Goal: Task Accomplishment & Management: Complete application form

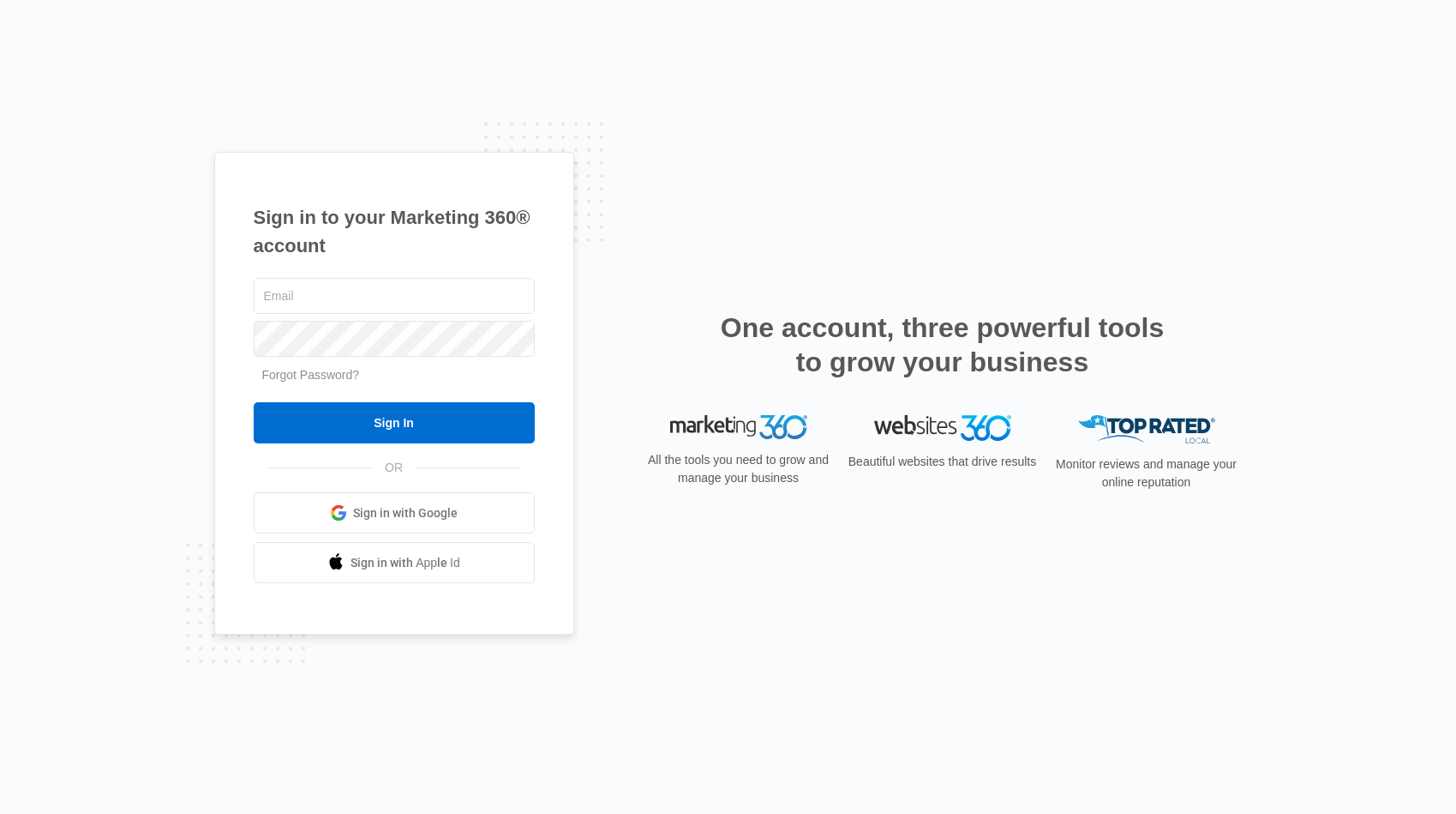
click at [374, 295] on input "text" at bounding box center [394, 296] width 281 height 36
type input "ryan@theresetfoundation.life"
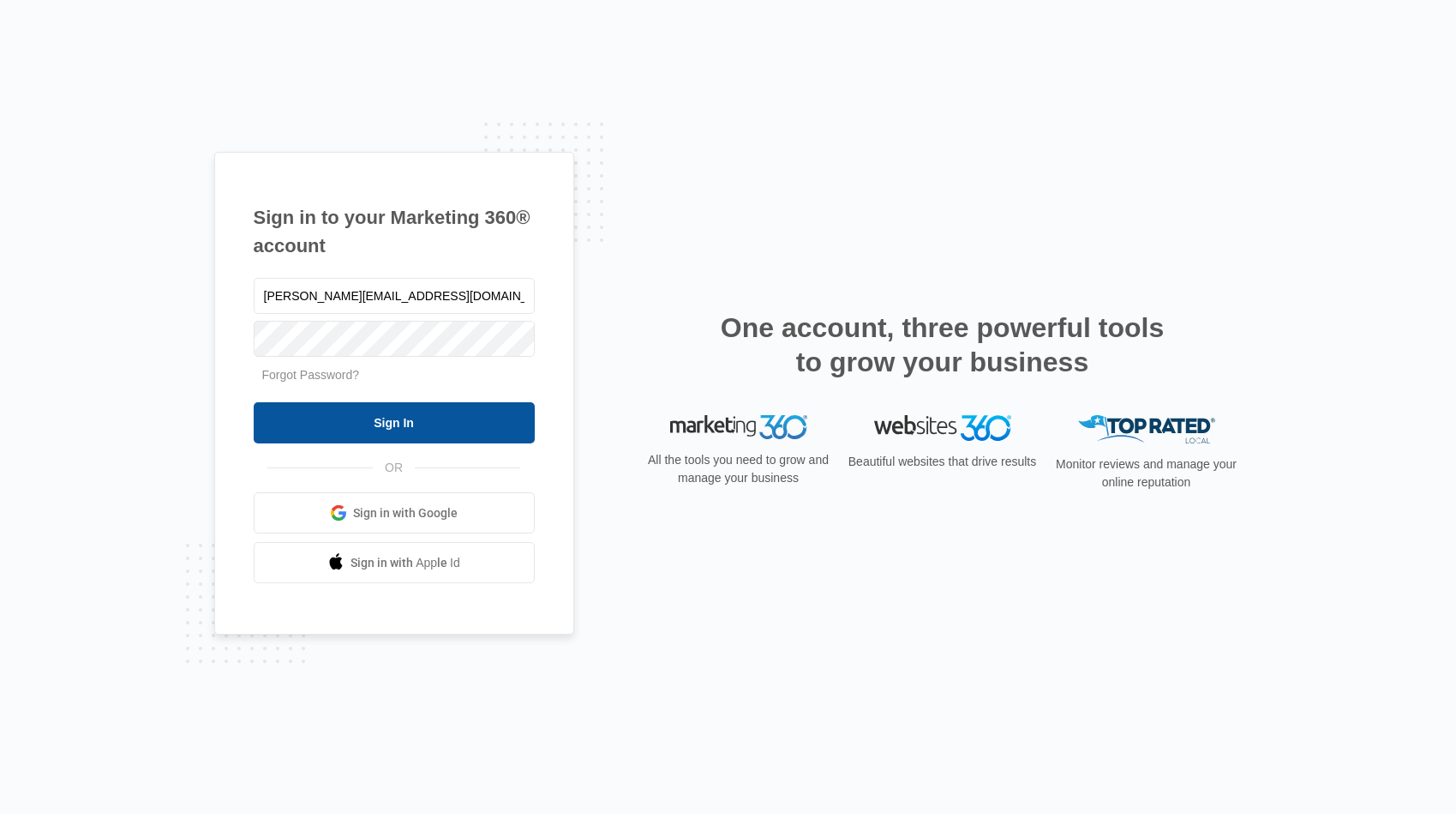
click at [354, 412] on input "Sign In" at bounding box center [394, 422] width 281 height 41
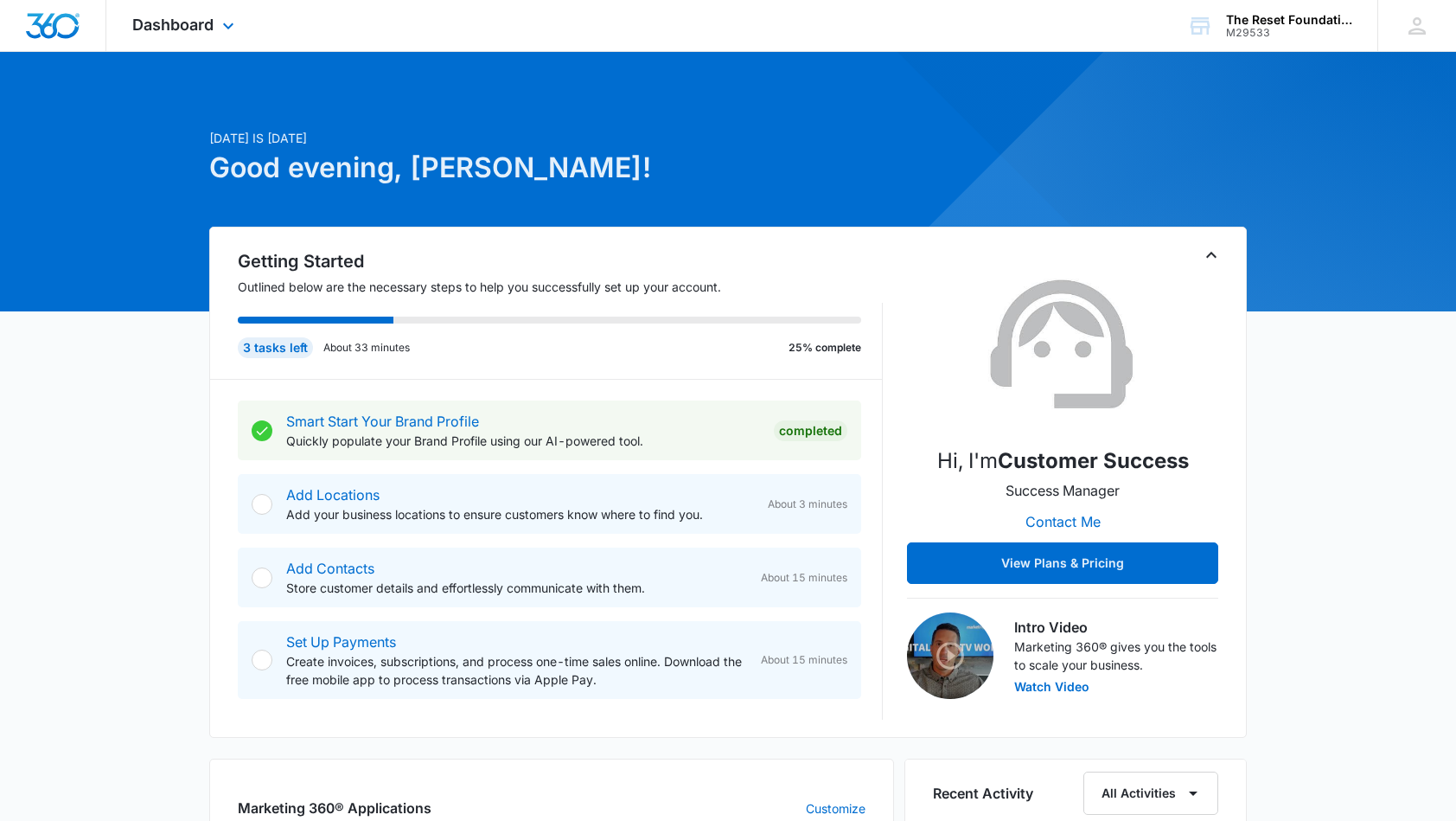
click at [247, 29] on div "Dashboard Apps Reputation Websites Forms Payments Files Settings" at bounding box center [185, 25] width 159 height 51
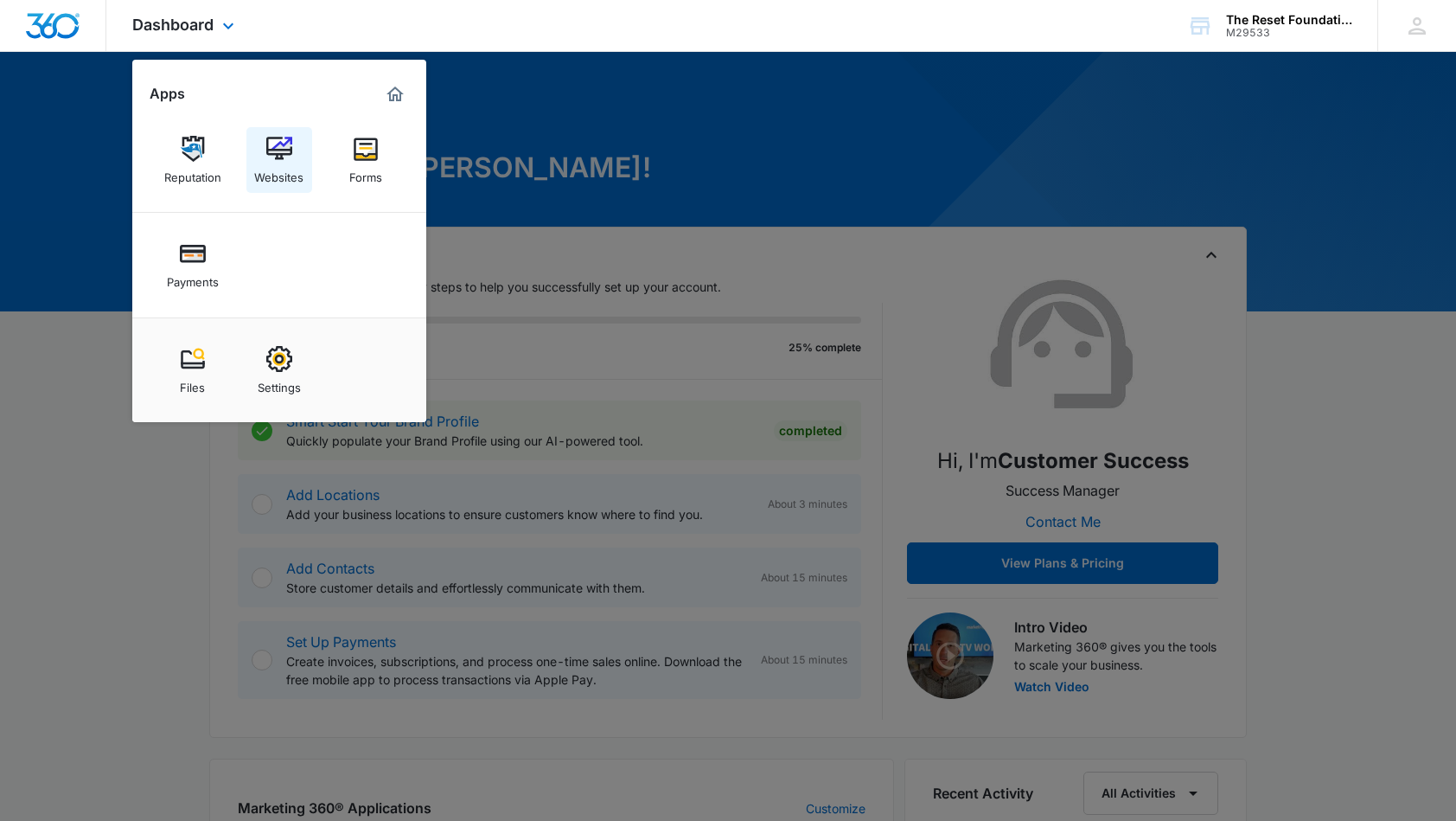
click at [284, 154] on img at bounding box center [279, 148] width 26 height 26
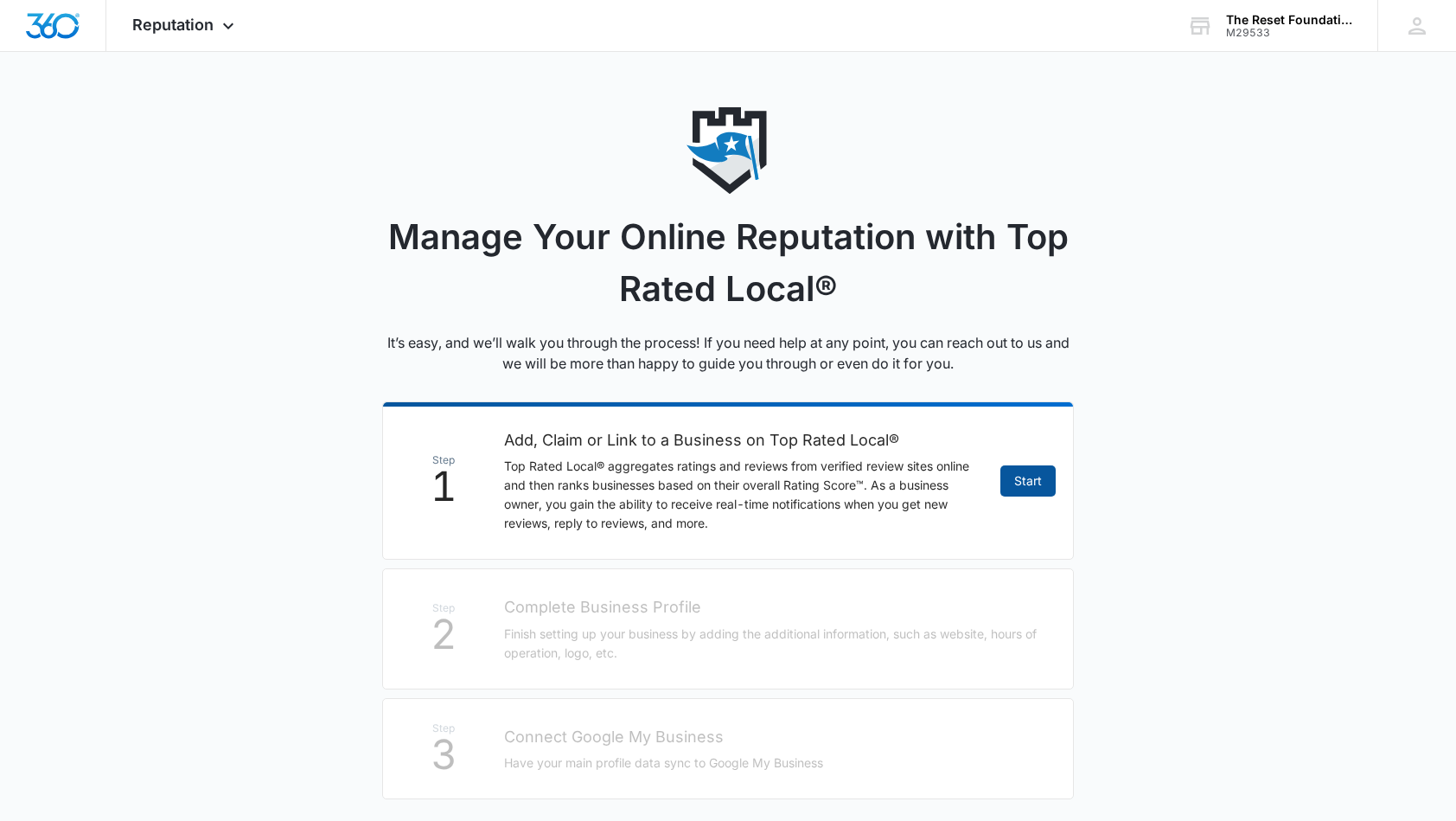
click at [1013, 479] on link "Start" at bounding box center [1028, 481] width 55 height 32
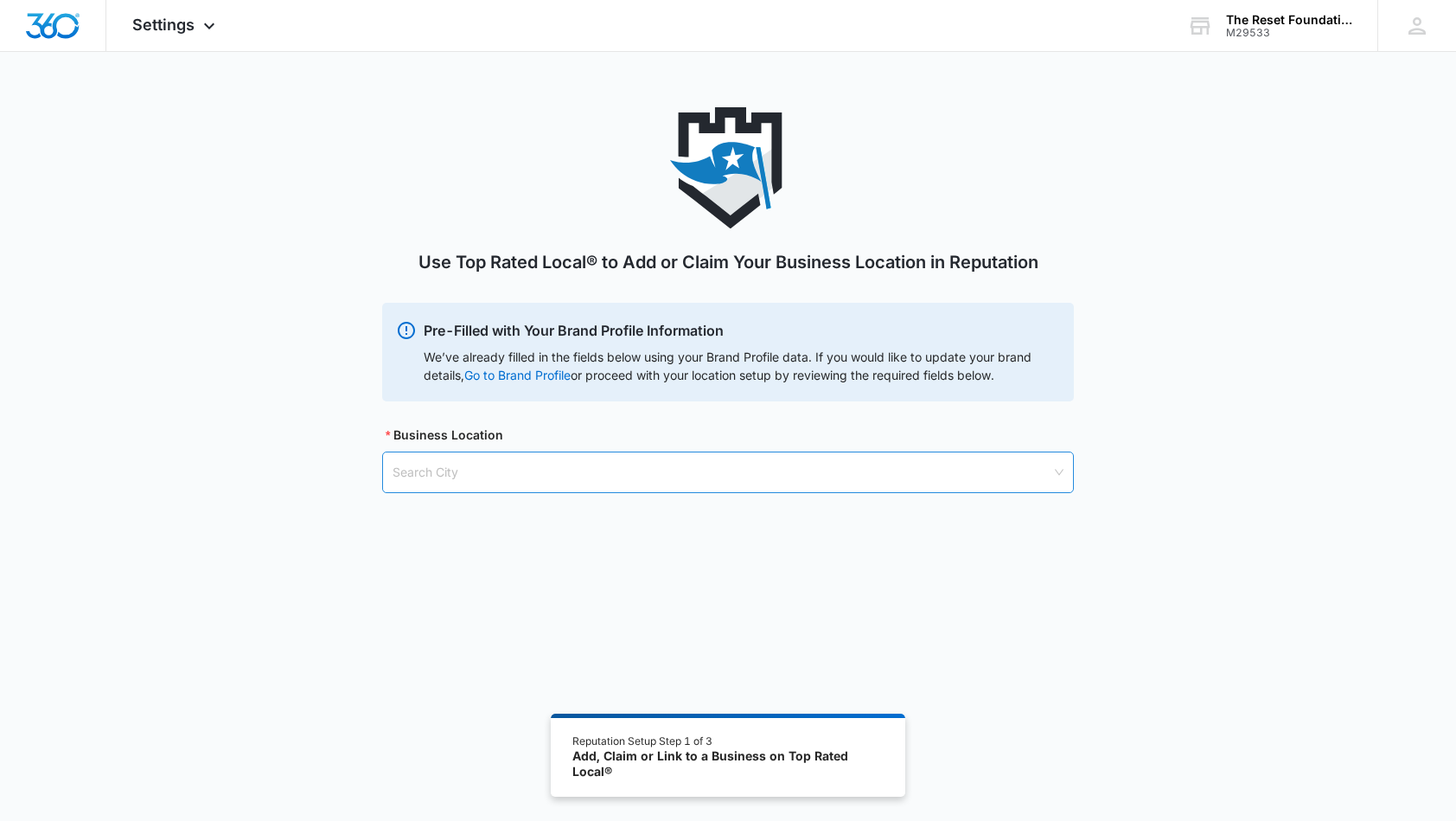
click at [564, 470] on input "search" at bounding box center [721, 472] width 658 height 40
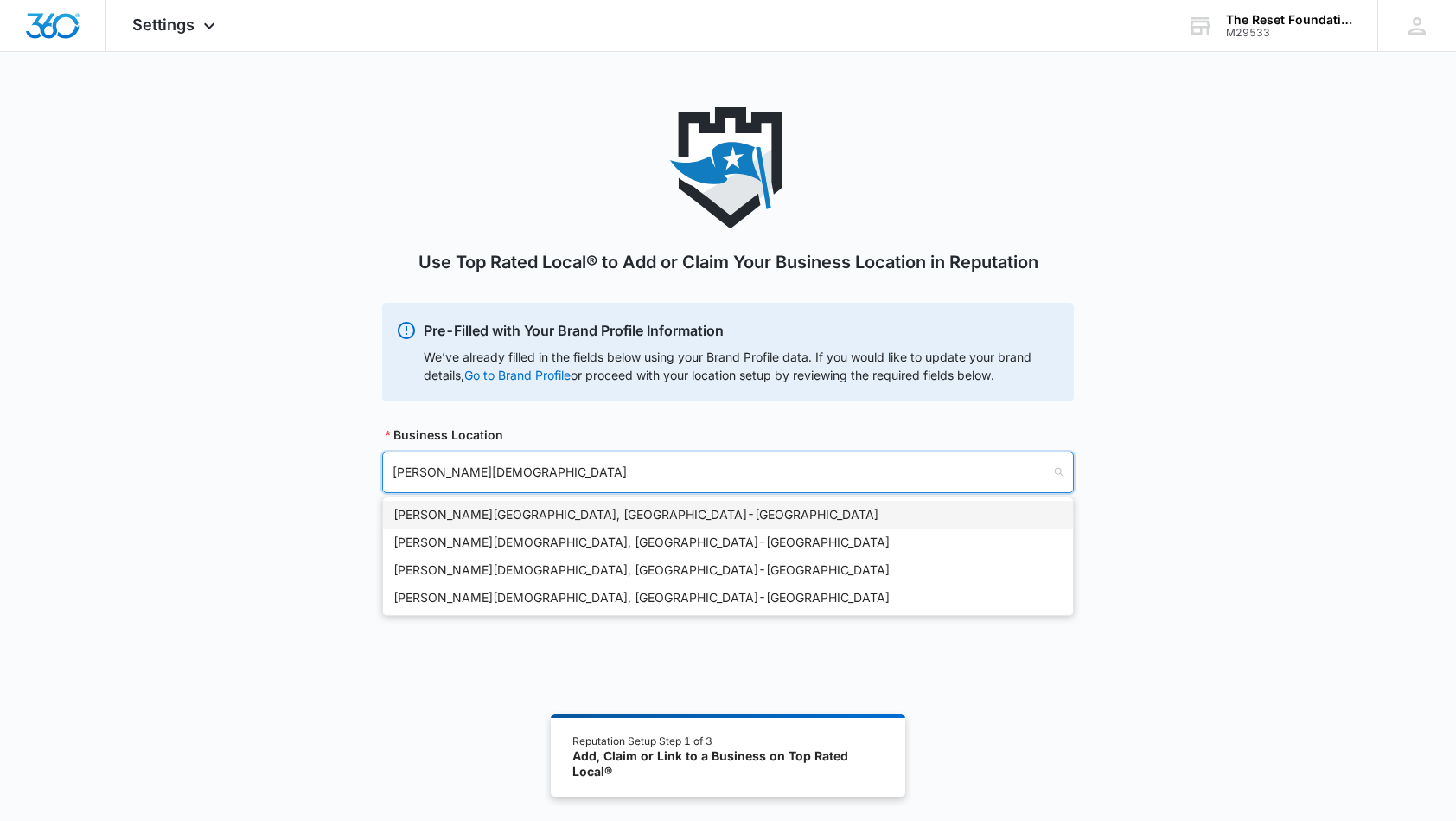
type input "Wesley Chapel"
drag, startPoint x: 548, startPoint y: 473, endPoint x: 543, endPoint y: 519, distance: 46.3
click at [541, 519] on div "Wesley Chapel, FL - USA" at bounding box center [728, 514] width 669 height 19
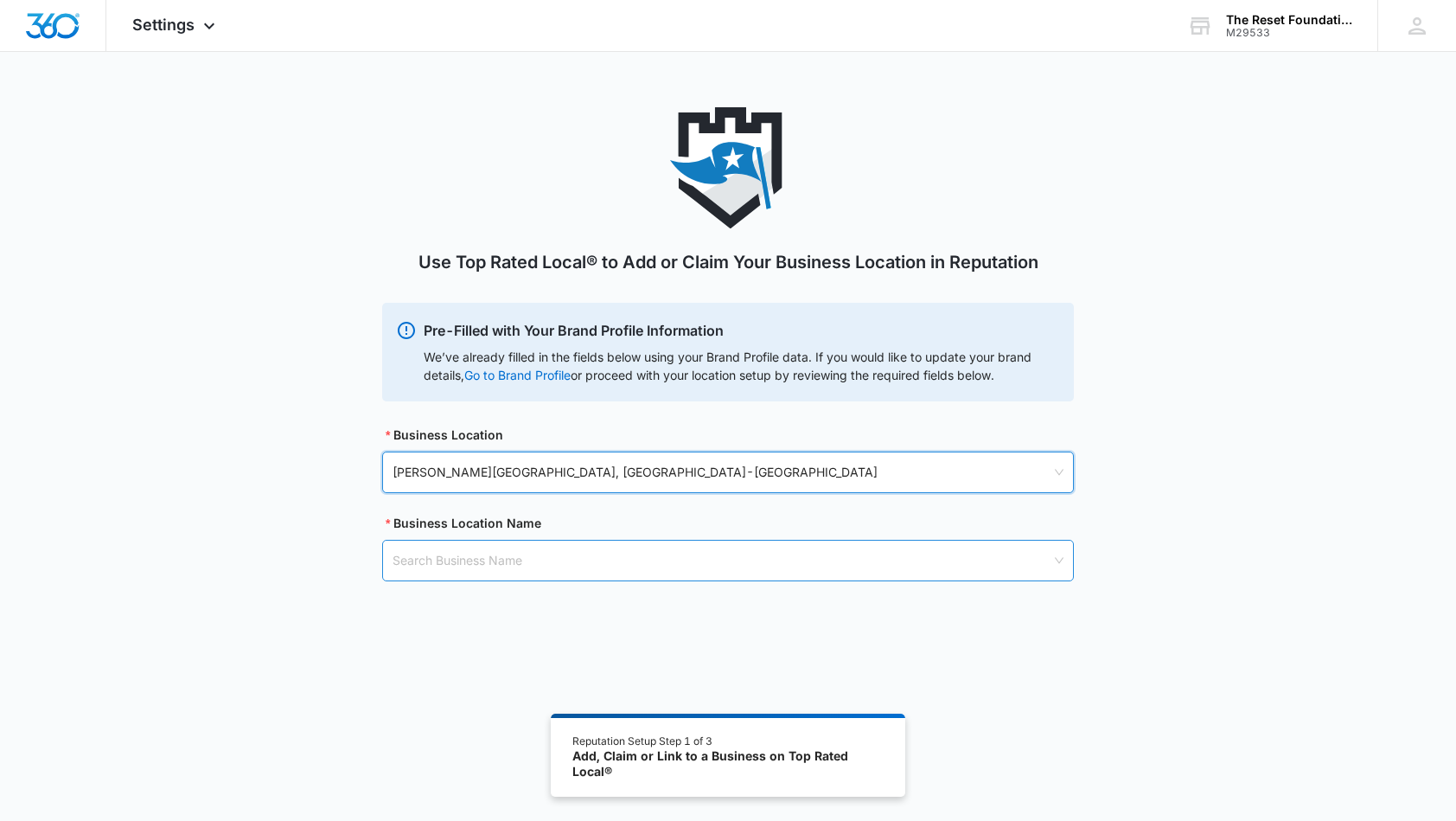
click at [526, 560] on input "search" at bounding box center [721, 561] width 658 height 40
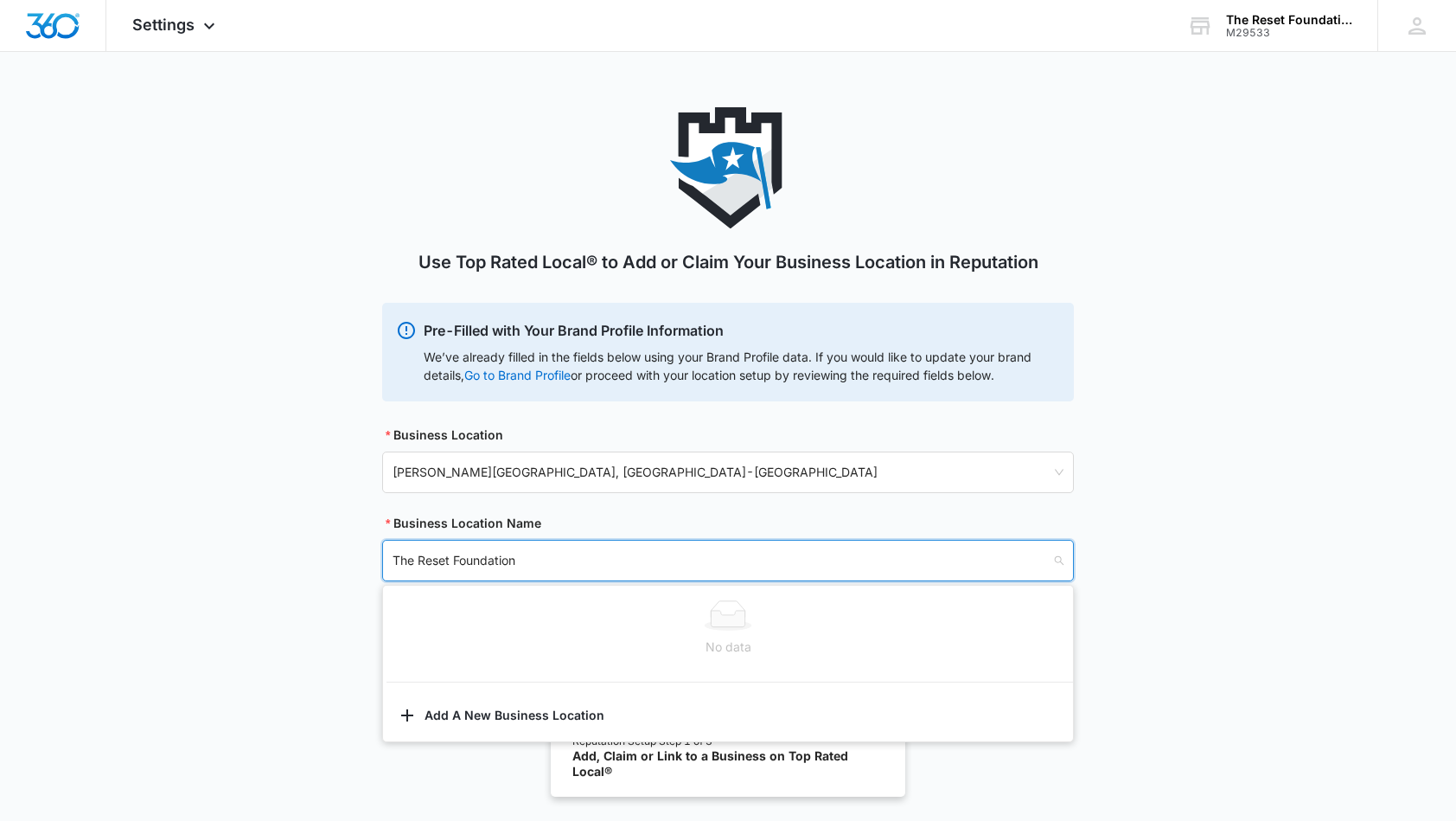
click at [567, 613] on div at bounding box center [728, 616] width 669 height 31
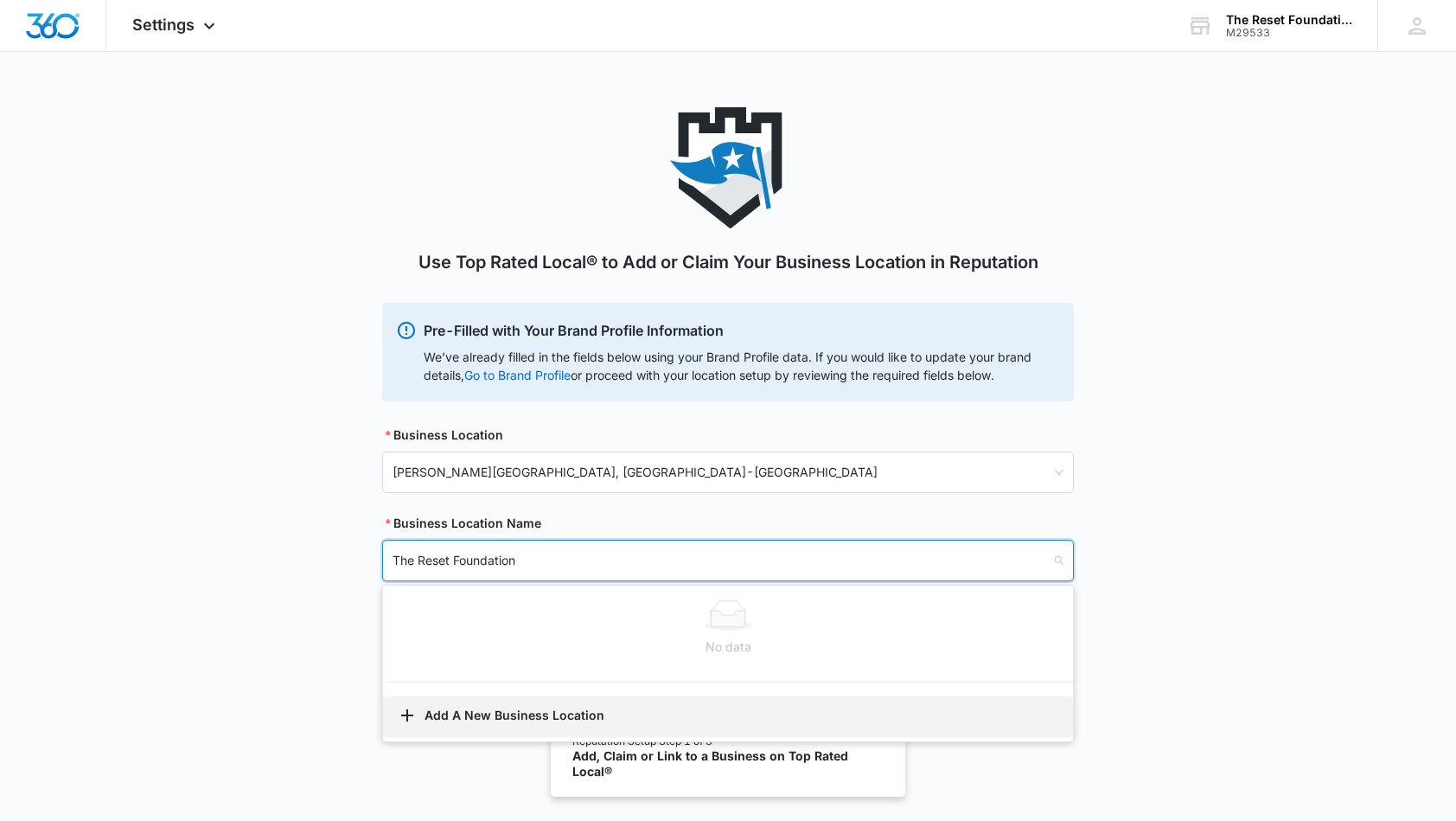
type input "The Reset Foundation"
click at [549, 727] on button "Add A New Business Location" at bounding box center [728, 716] width 690 height 41
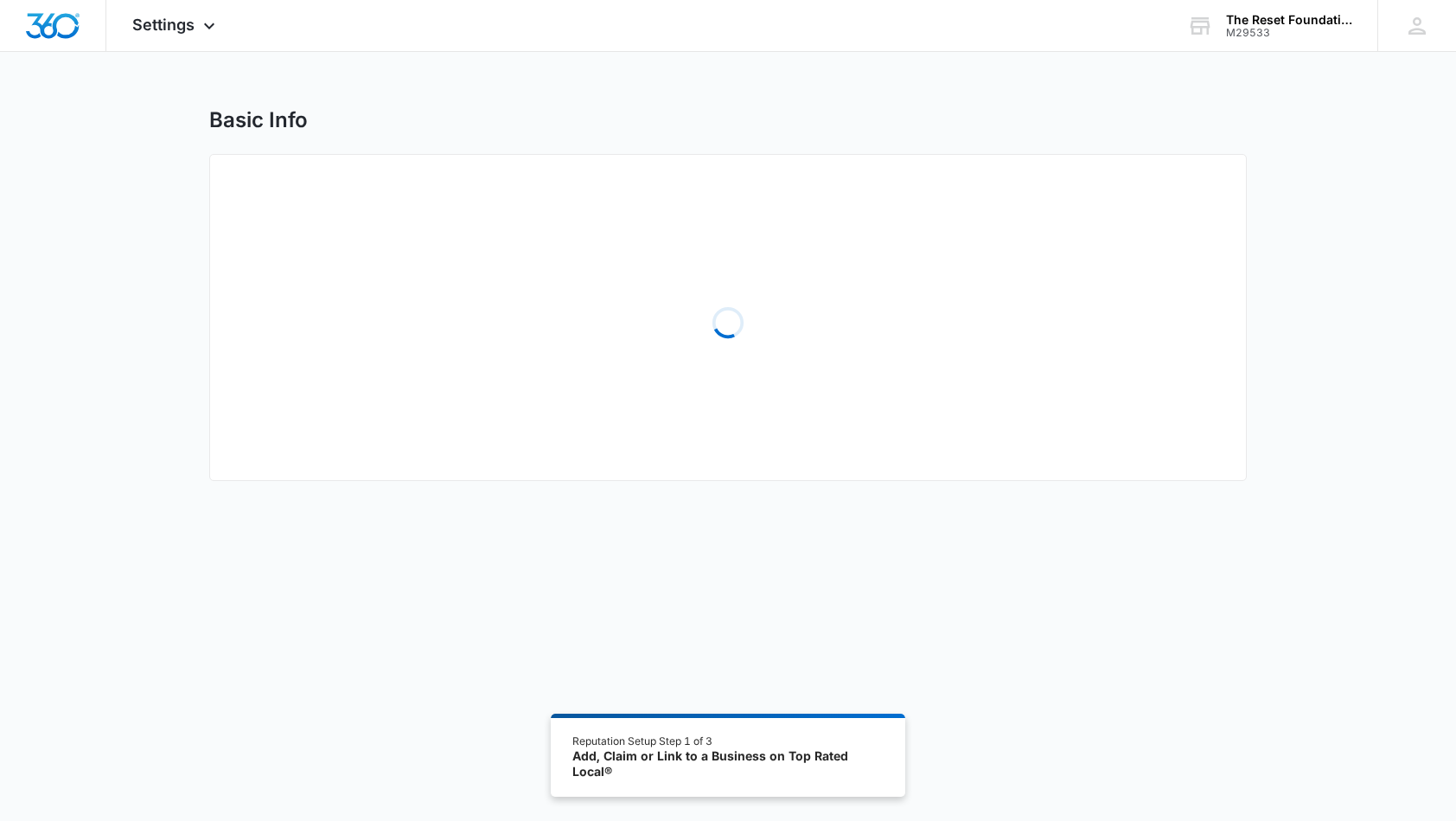
select select "Florida"
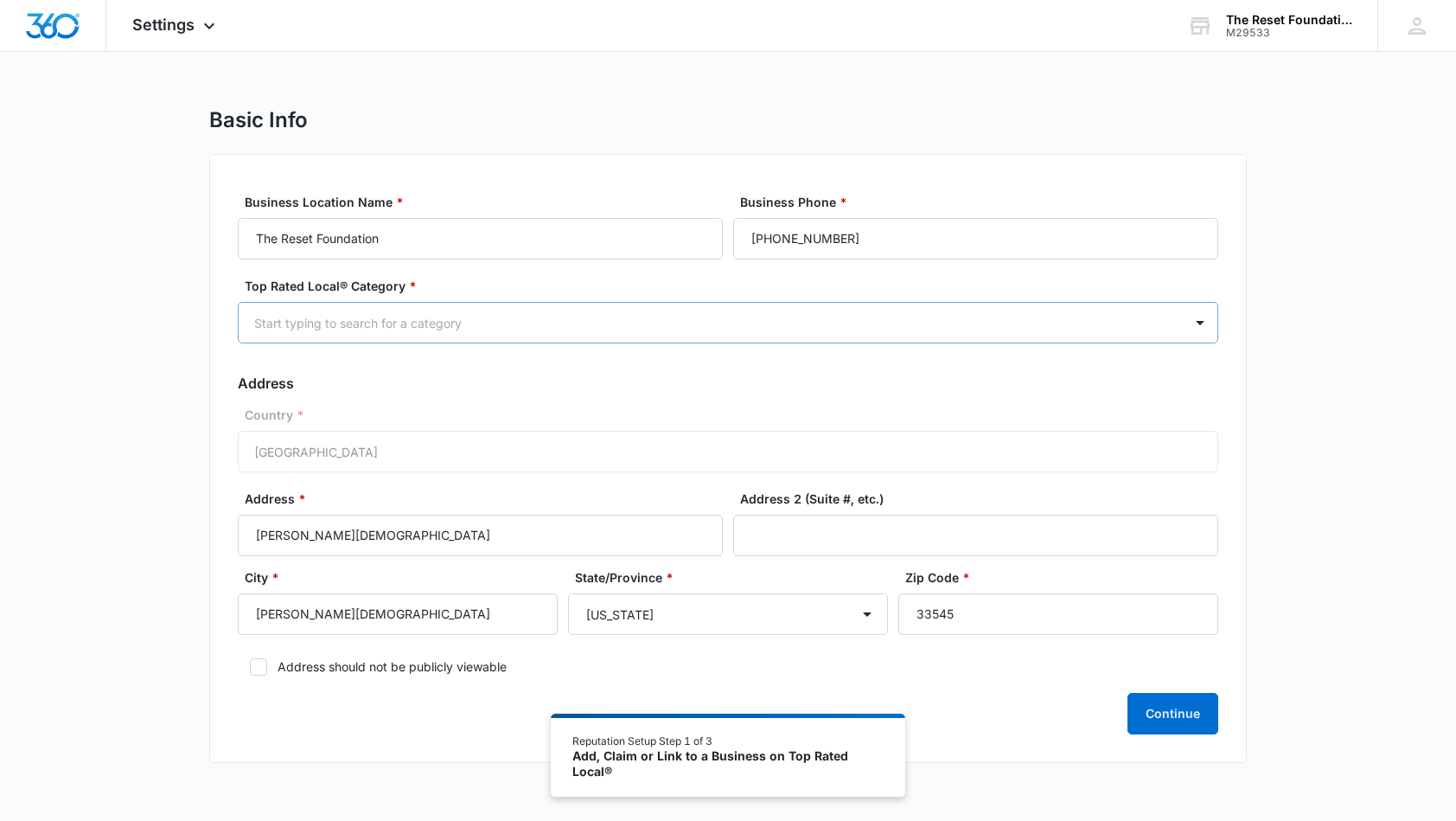
click at [370, 327] on div "Start typing to search for a category" at bounding box center [707, 322] width 906 height 18
type input "non"
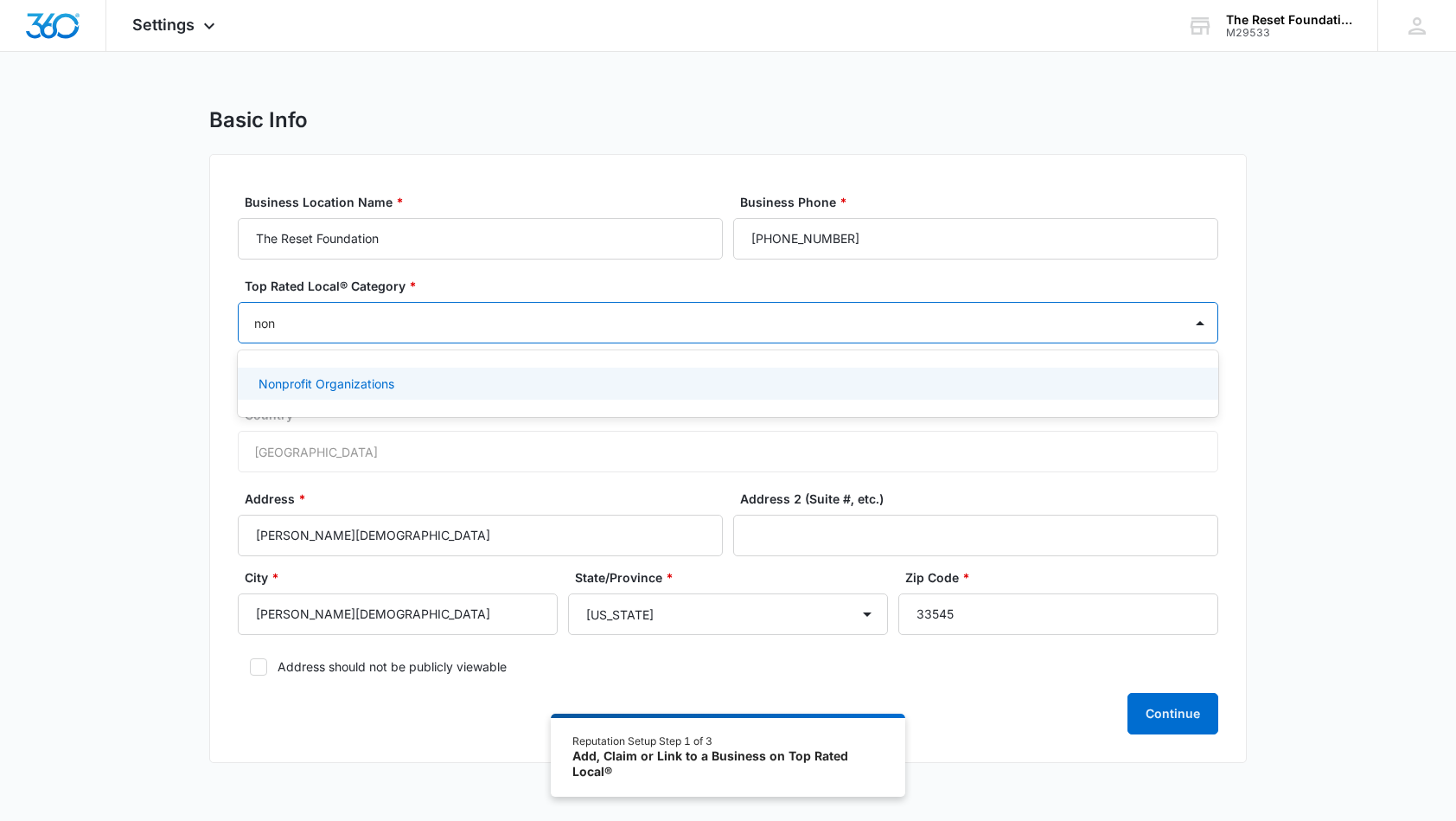
click at [315, 382] on p "Nonprofit Organizations" at bounding box center [327, 383] width 136 height 18
drag, startPoint x: 58, startPoint y: 353, endPoint x: 75, endPoint y: 355, distance: 17.1
click at [58, 353] on div "Basic Info Business Location Name * The Reset Foundation Business Phone * (504)…" at bounding box center [728, 445] width 1456 height 678
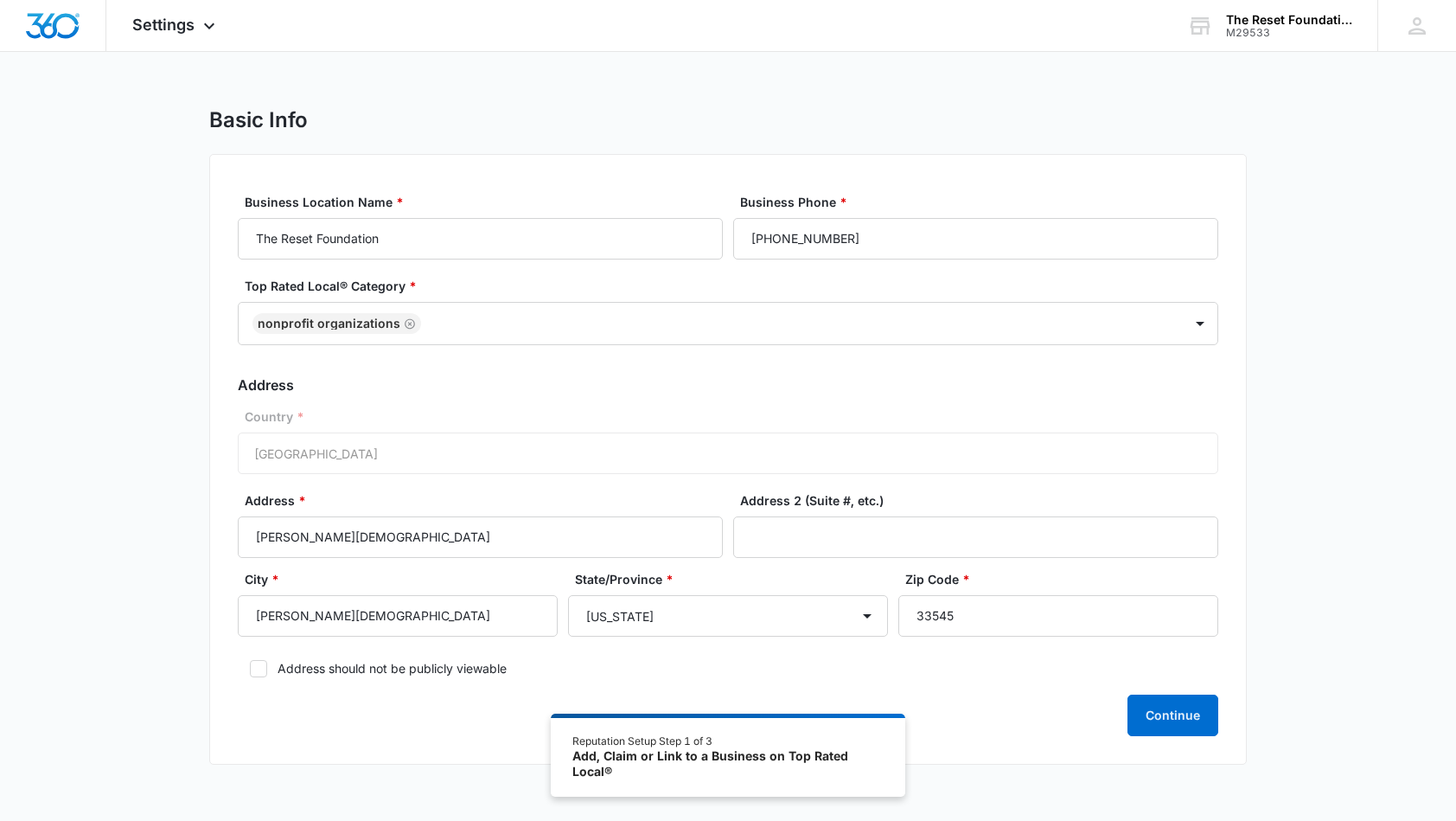
click at [263, 666] on icon at bounding box center [258, 668] width 11 height 8
click at [249, 666] on input "Address should not be publicly viewable" at bounding box center [244, 668] width 12 height 12
checkbox input "true"
drag, startPoint x: 877, startPoint y: 238, endPoint x: 734, endPoint y: 232, distance: 143.1
click at [1162, 706] on button "Continue" at bounding box center [1172, 715] width 91 height 41
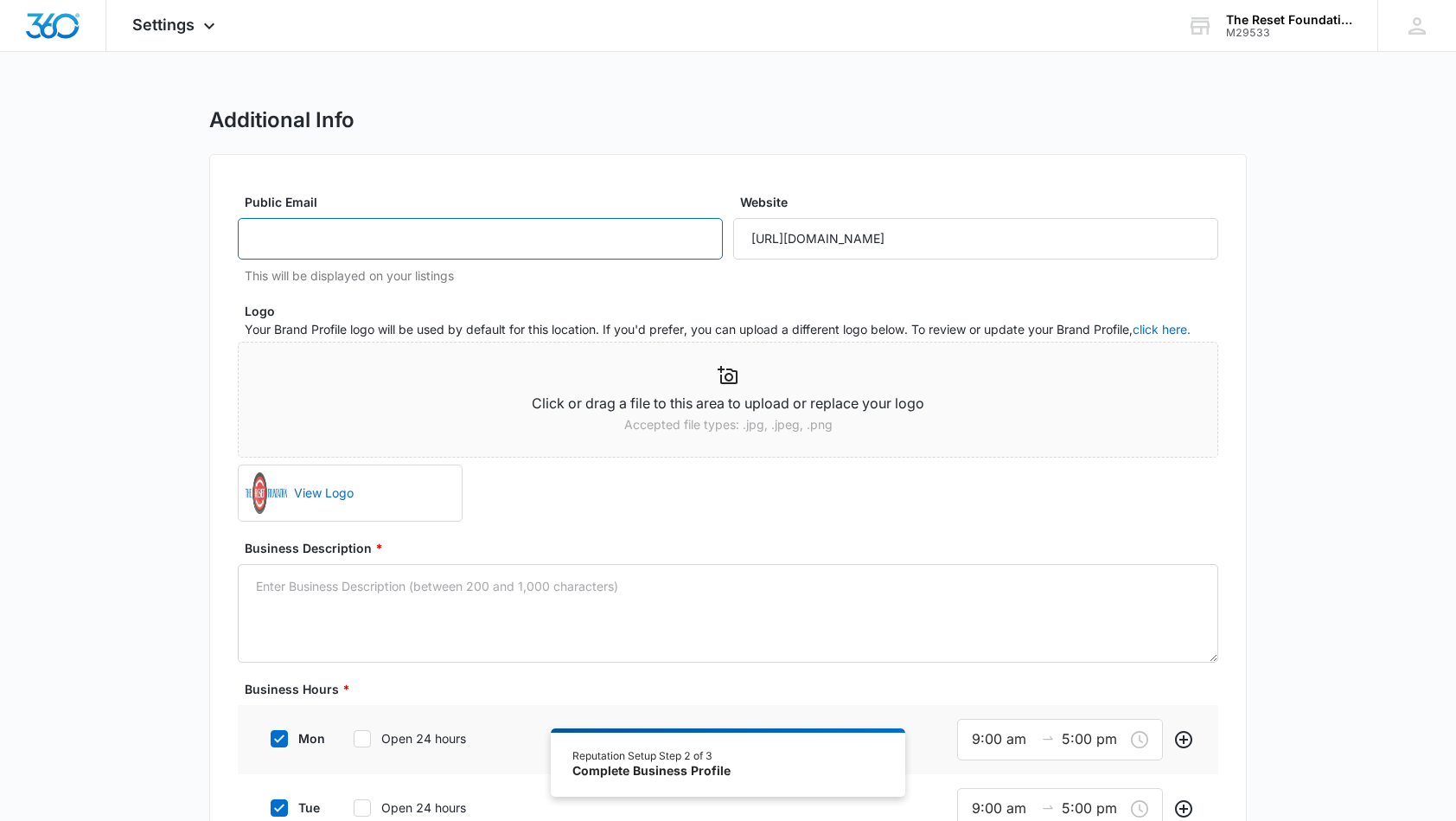
type input "ryan@theresetfoundation.life"
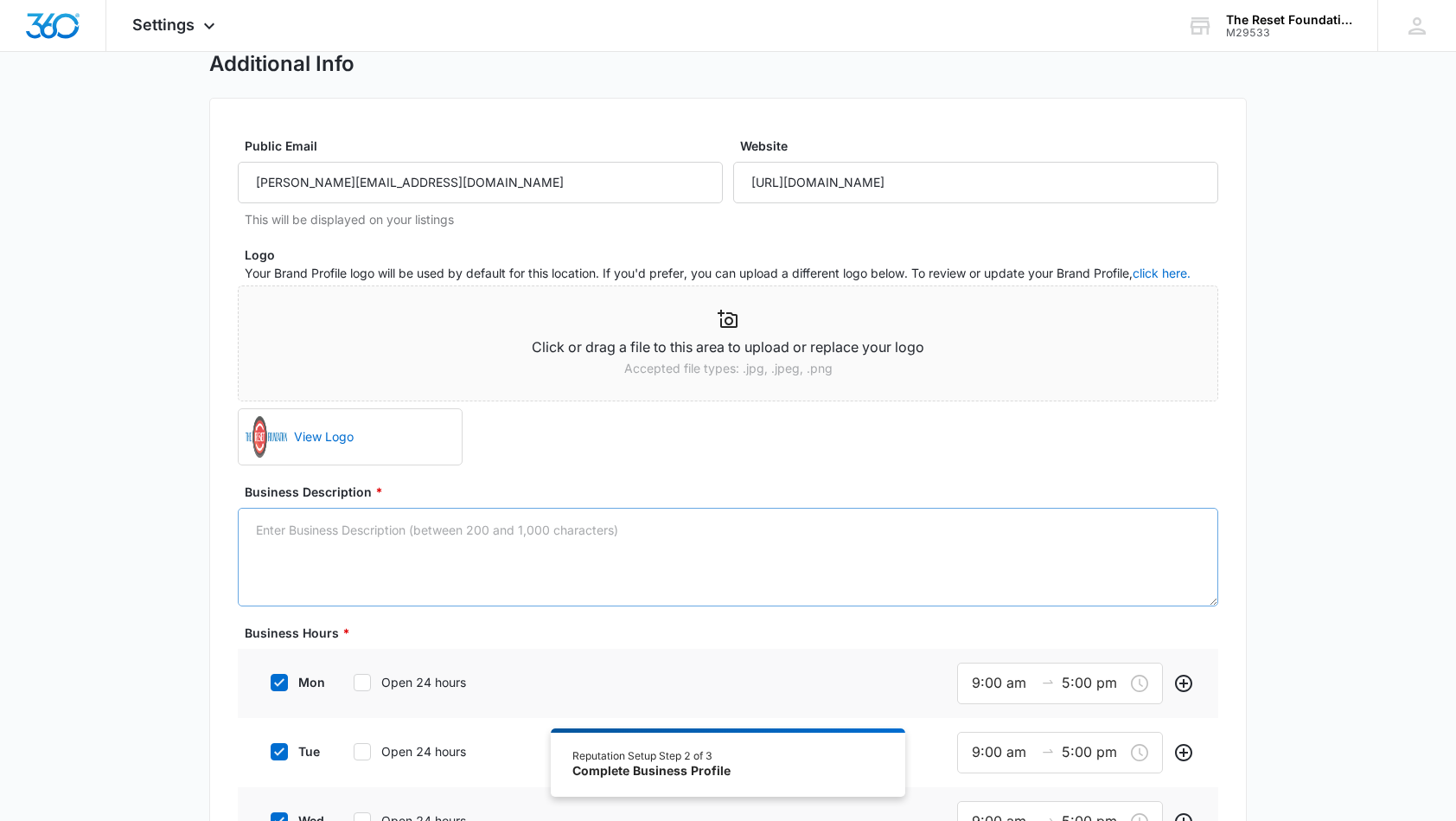
scroll to position [75, 0]
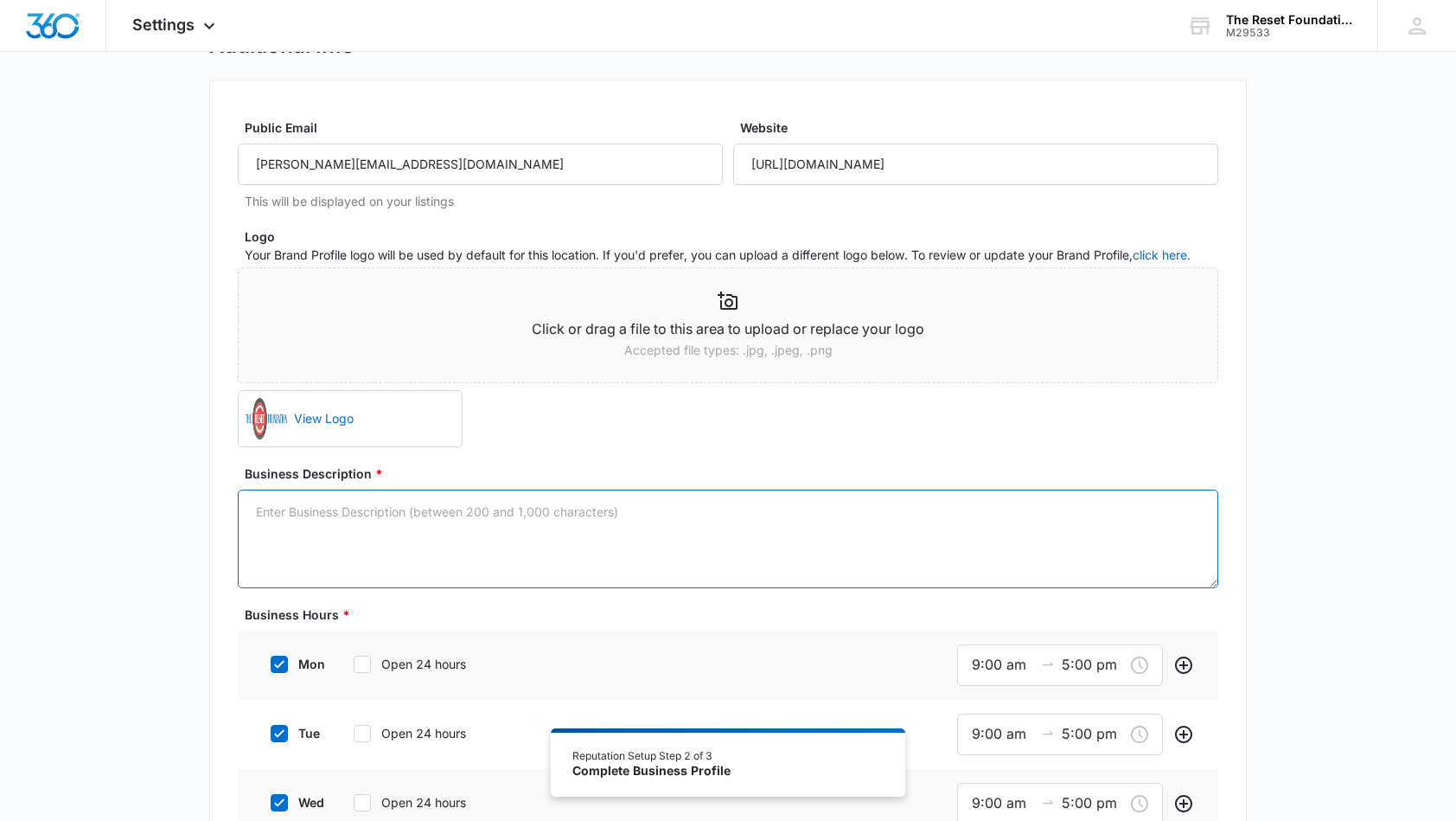
click at [422, 511] on textarea "Business Description *" at bounding box center [728, 538] width 980 height 98
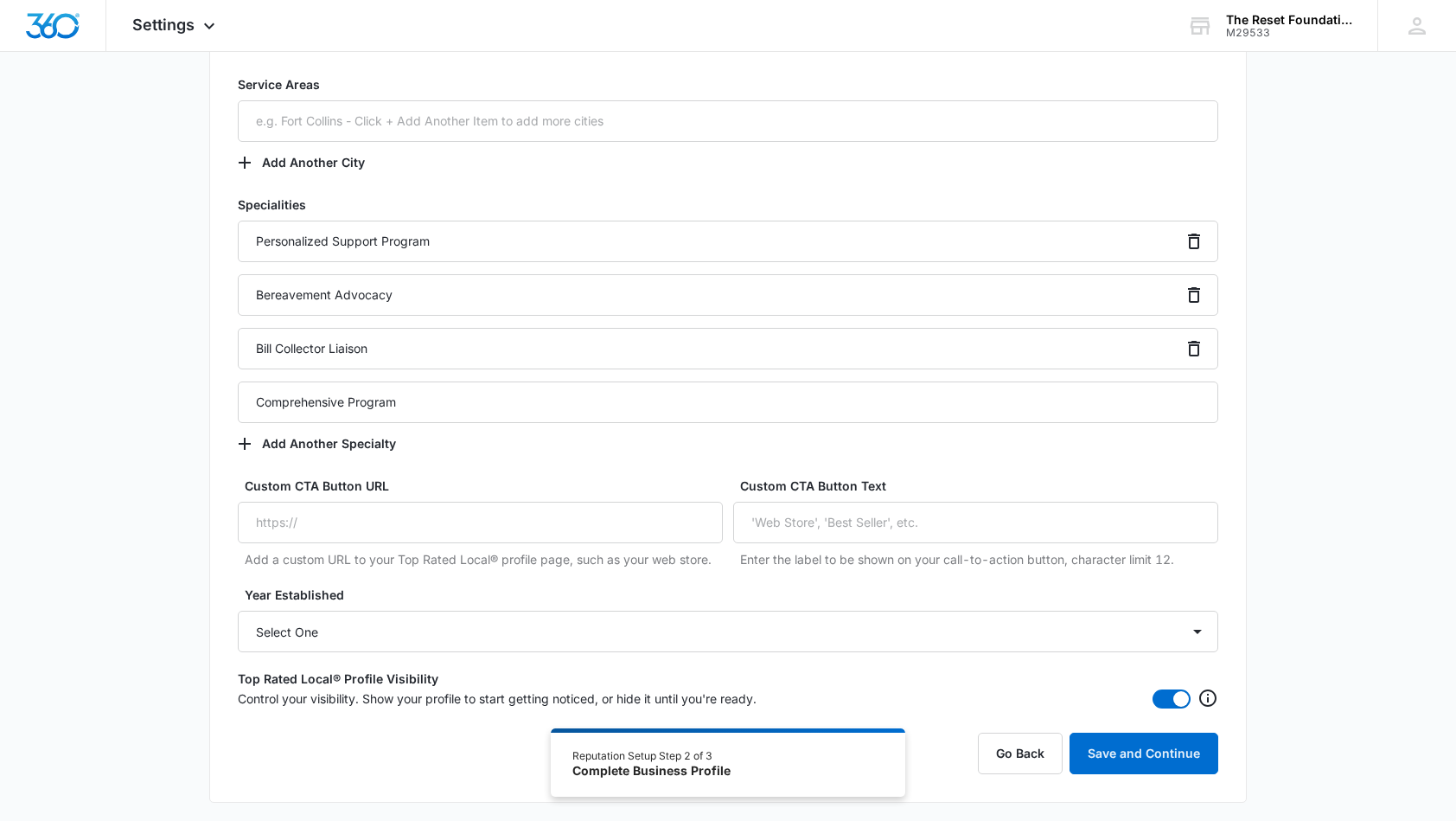
scroll to position [1214, 0]
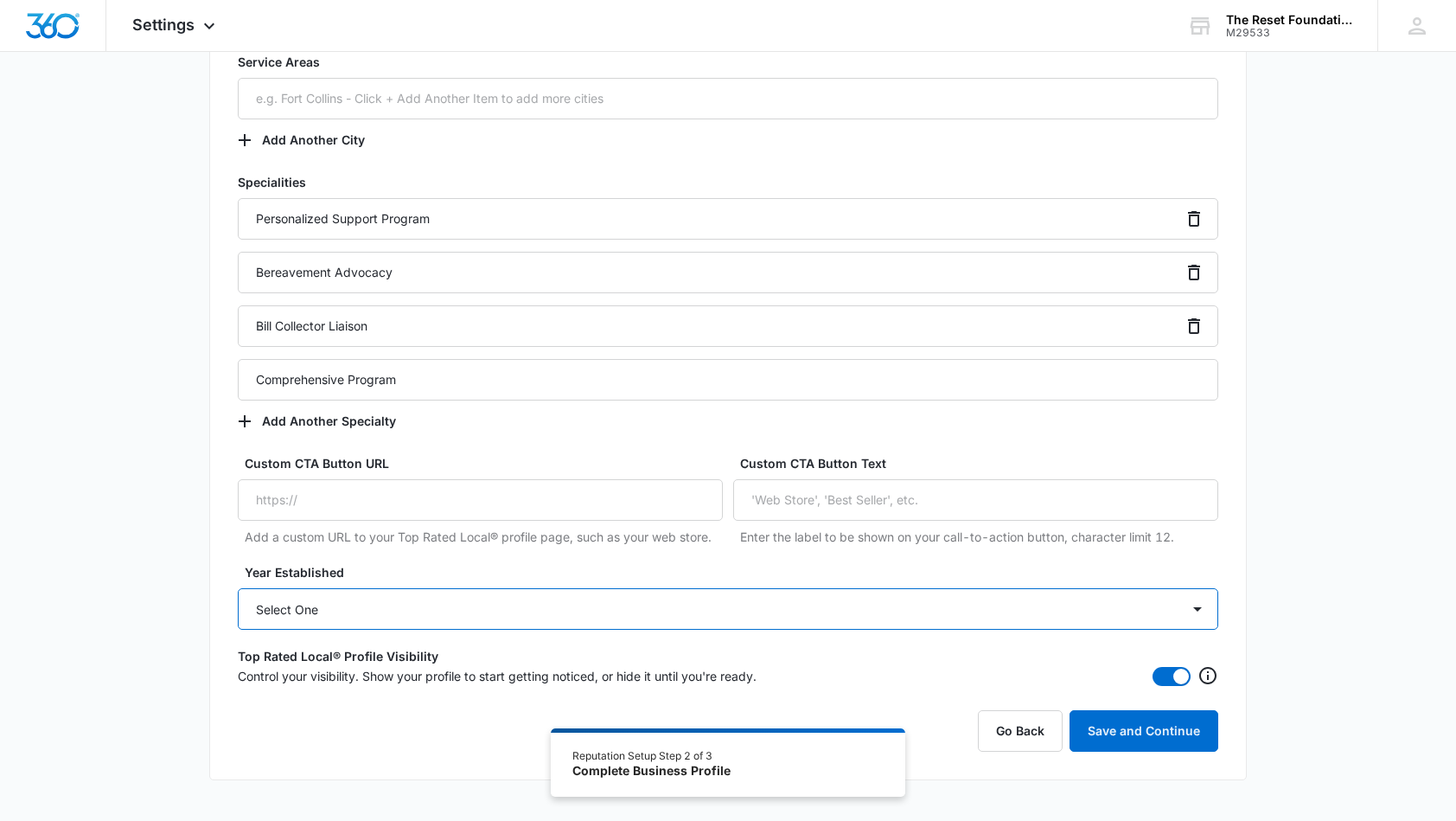
select select "2019"
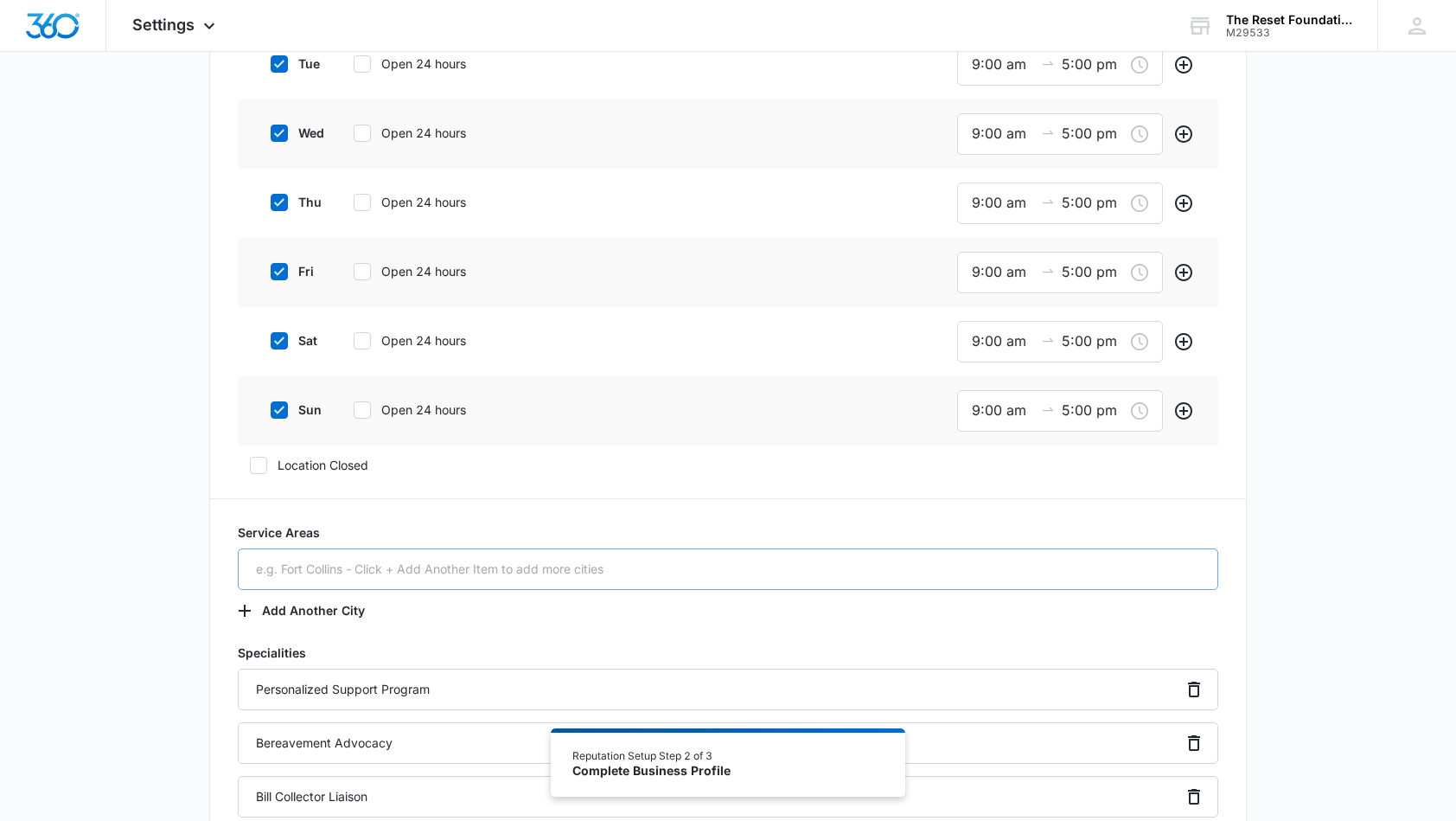
scroll to position [399, 0]
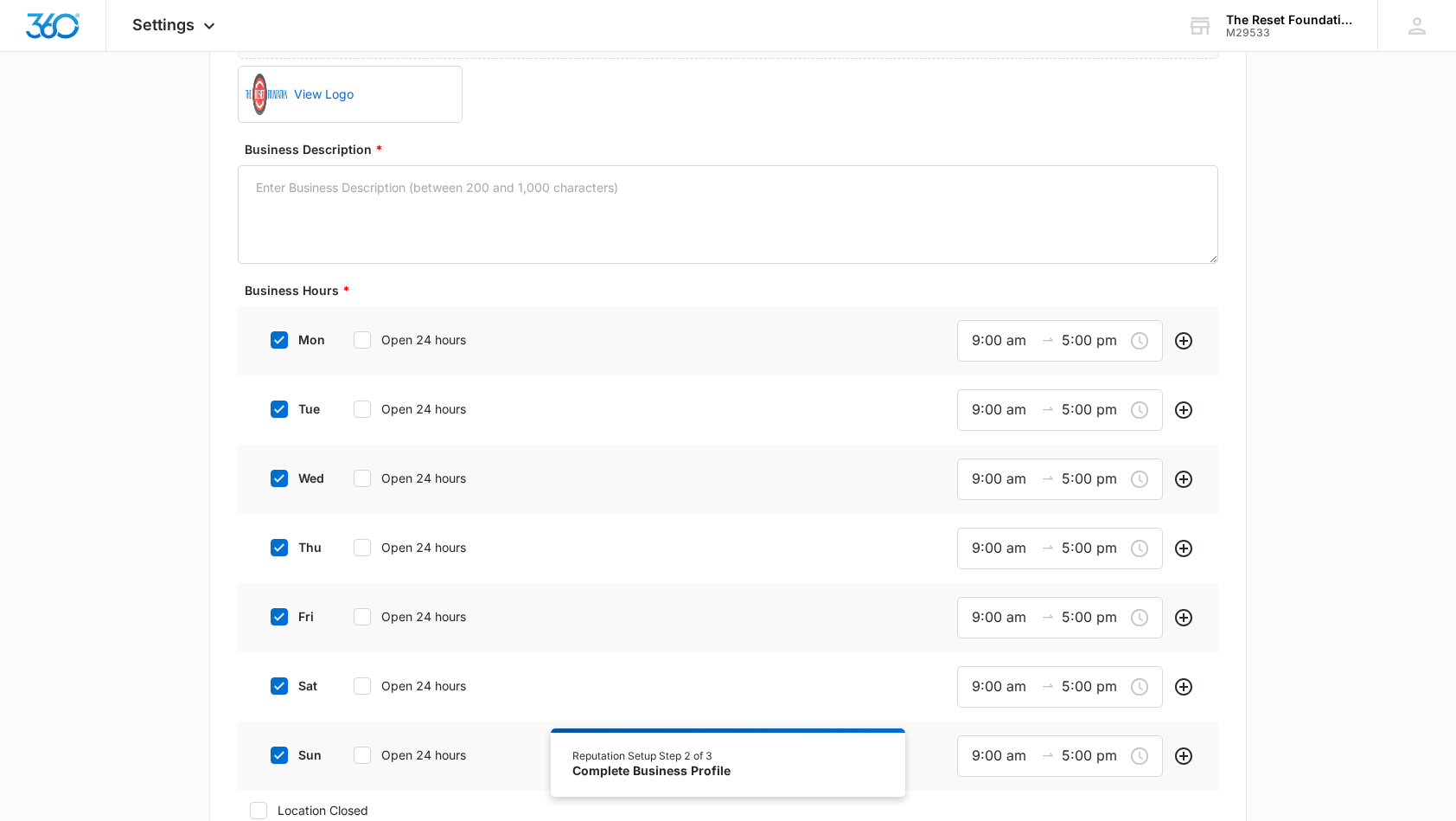
click at [287, 341] on icon at bounding box center [279, 339] width 15 height 15
click at [270, 341] on input "mon" at bounding box center [265, 339] width 12 height 12
checkbox input "false"
click at [282, 400] on icon at bounding box center [279, 406] width 15 height 15
click at [270, 400] on input "tue" at bounding box center [265, 406] width 12 height 12
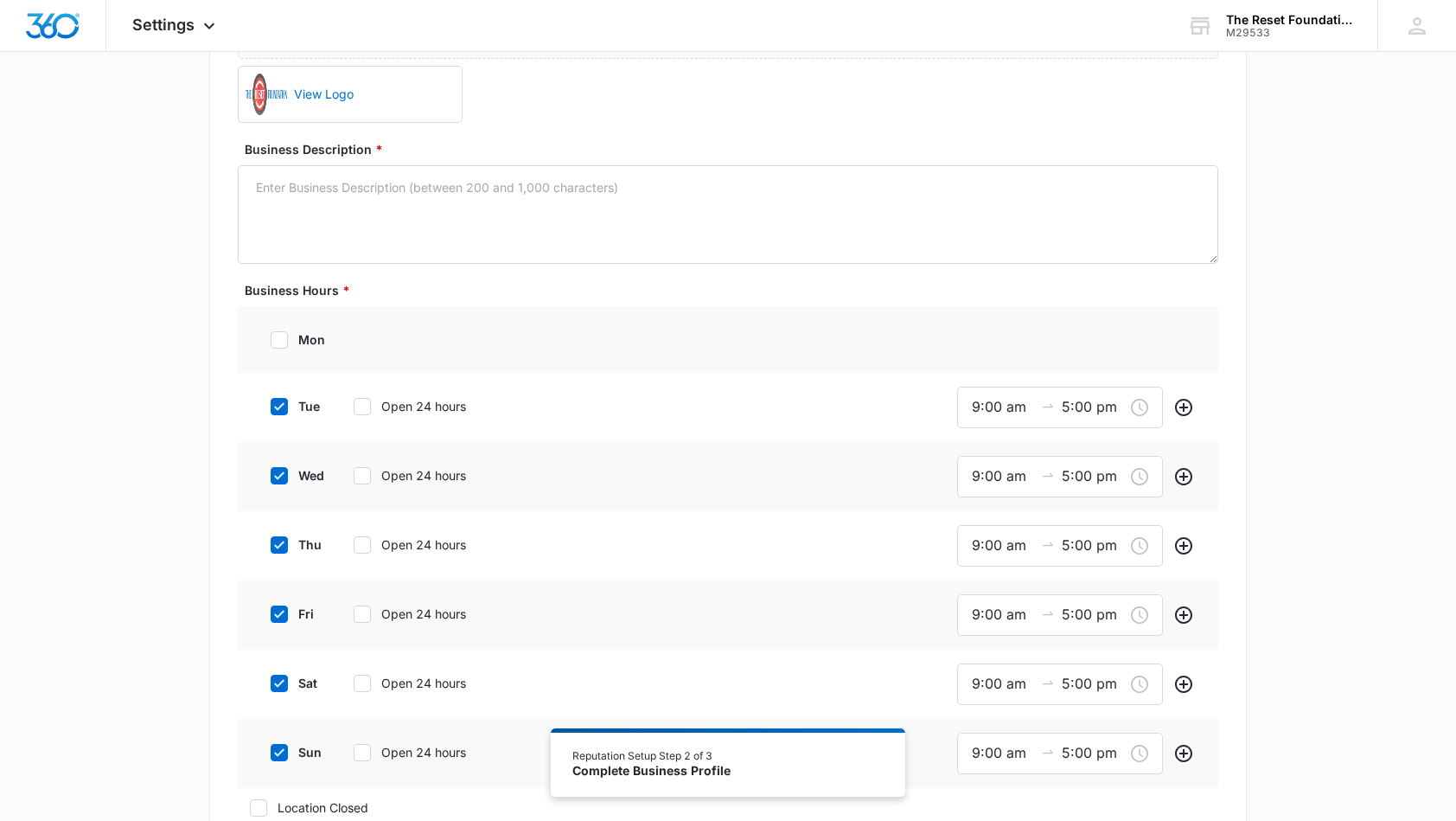
checkbox input "false"
click at [277, 466] on icon at bounding box center [279, 473] width 15 height 15
click at [270, 467] on input "wed" at bounding box center [265, 473] width 12 height 12
checkbox input "false"
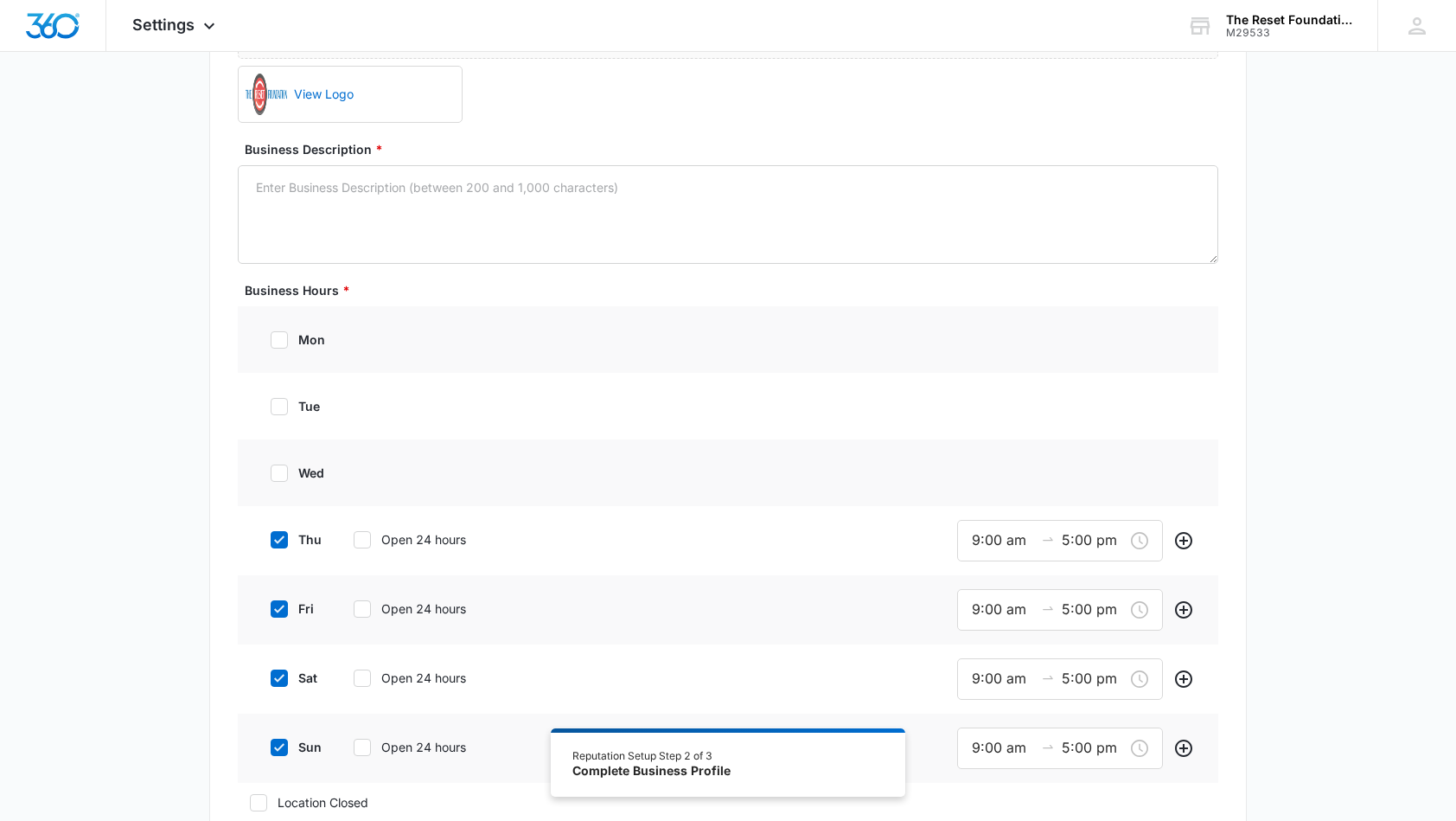
click at [280, 543] on icon at bounding box center [279, 539] width 15 height 15
click at [270, 543] on input "thu" at bounding box center [265, 539] width 12 height 12
checkbox input "false"
click at [279, 609] on icon at bounding box center [279, 606] width 15 height 15
click at [270, 609] on input "fri" at bounding box center [265, 606] width 12 height 12
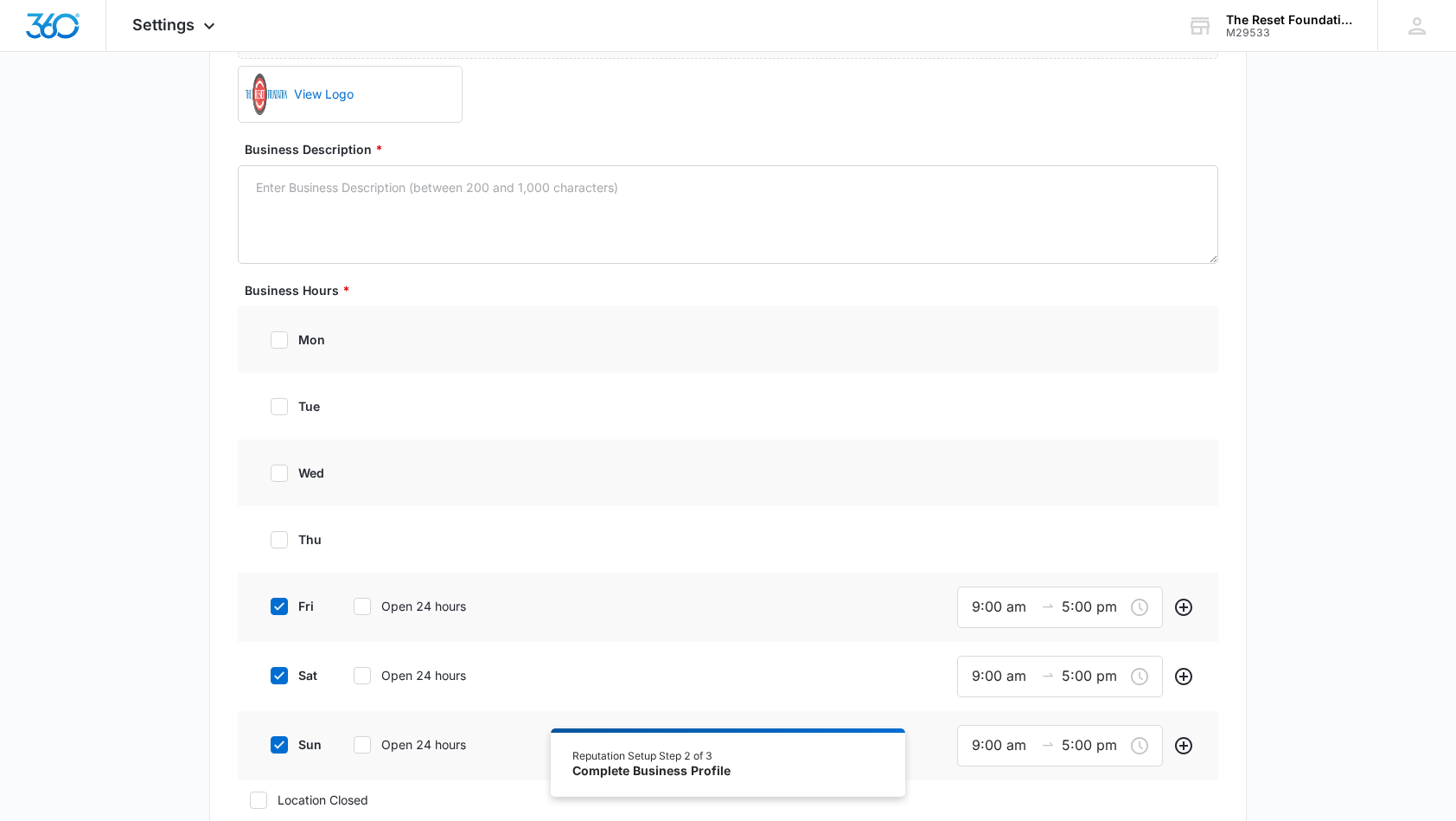
checkbox input "false"
click at [282, 673] on icon at bounding box center [279, 673] width 15 height 15
click at [270, 673] on input "sat" at bounding box center [265, 673] width 12 height 12
checkbox input "false"
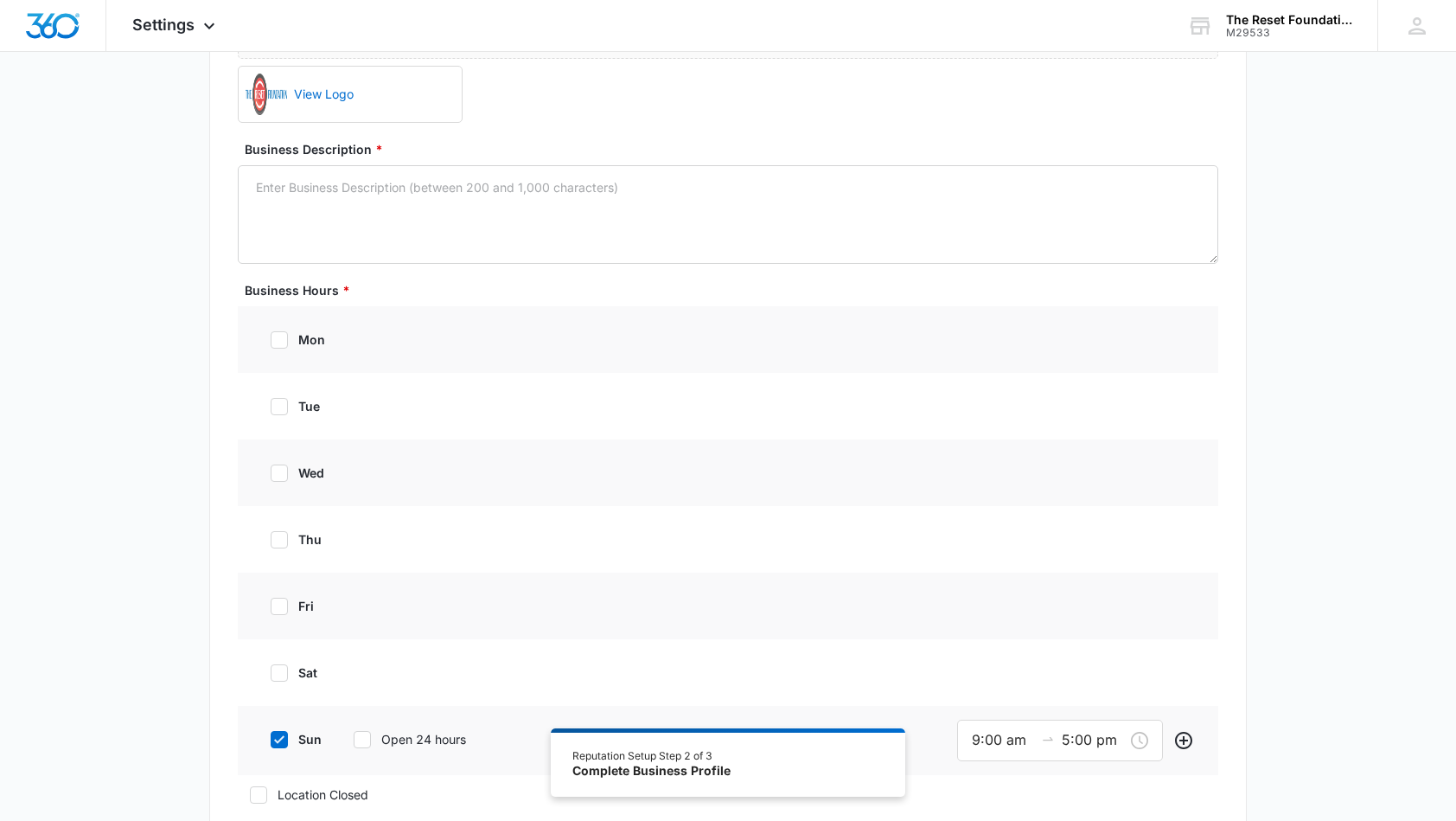
click at [286, 744] on icon at bounding box center [279, 739] width 15 height 15
click at [270, 744] on input "sun" at bounding box center [265, 739] width 12 height 12
checkbox input "false"
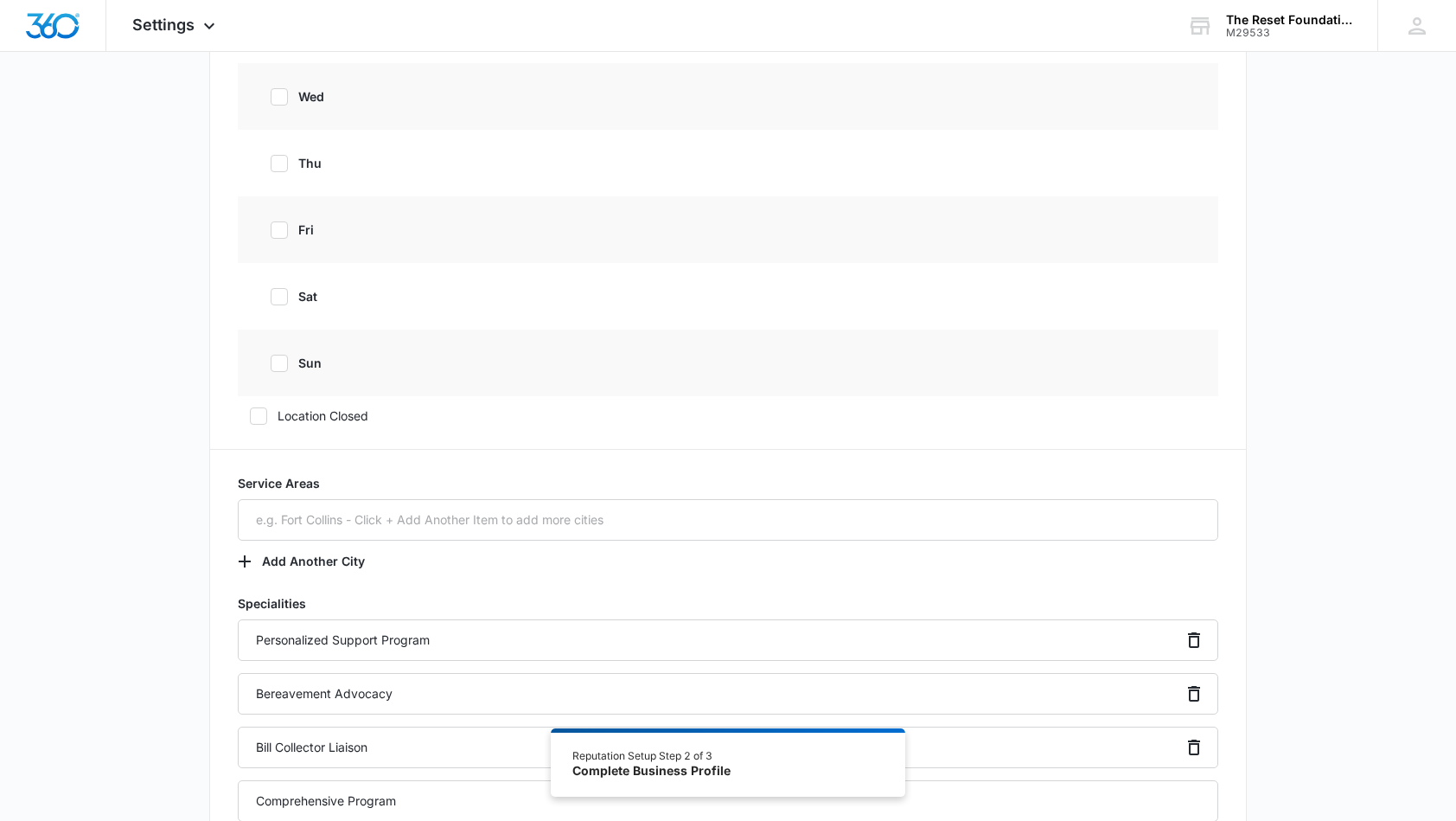
scroll to position [264, 0]
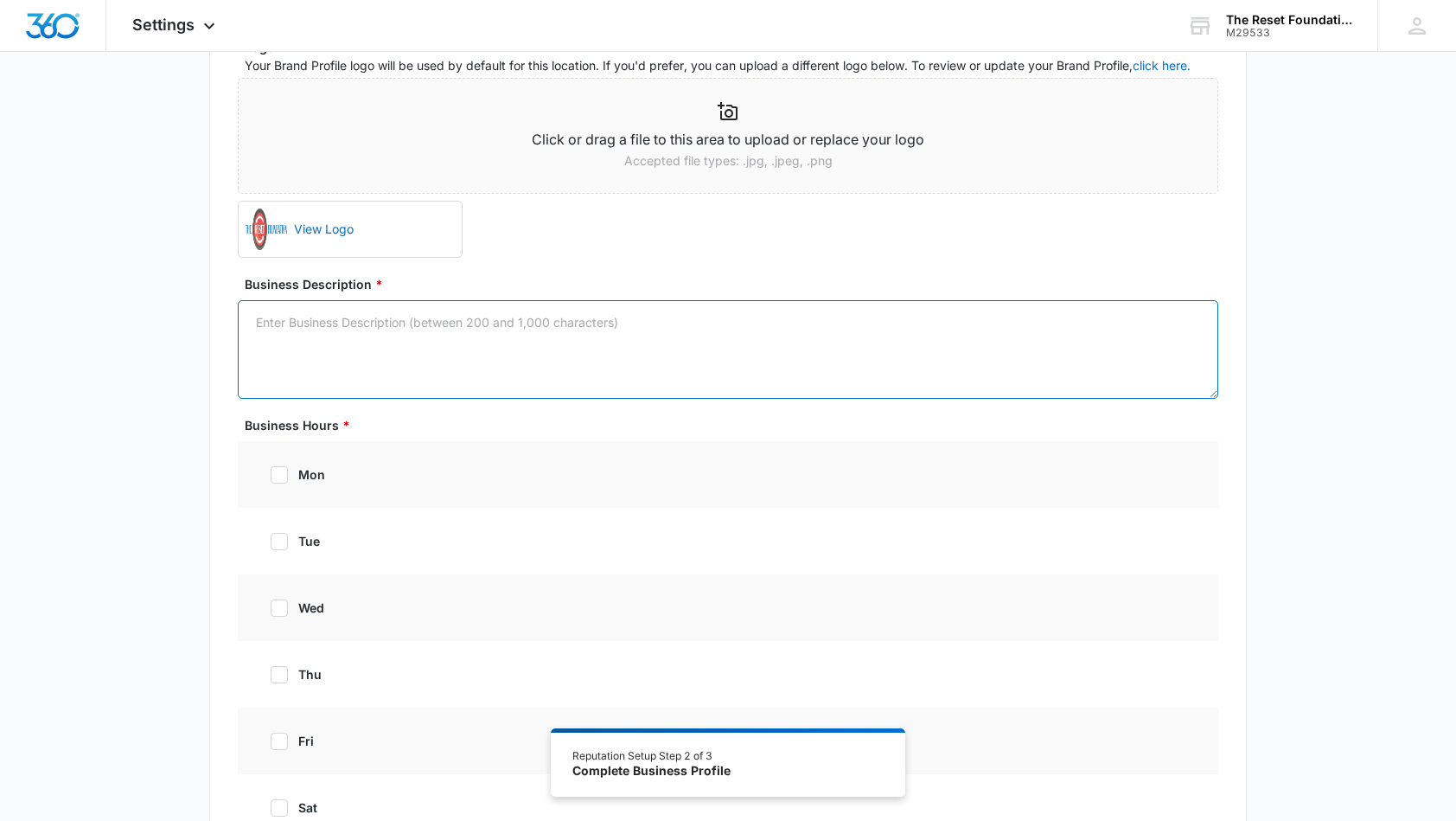
click at [533, 326] on textarea "Business Description *" at bounding box center [728, 349] width 980 height 98
paste textarea "The Reset Foundation The Reset Foundation is dedicated to creating time for hea…"
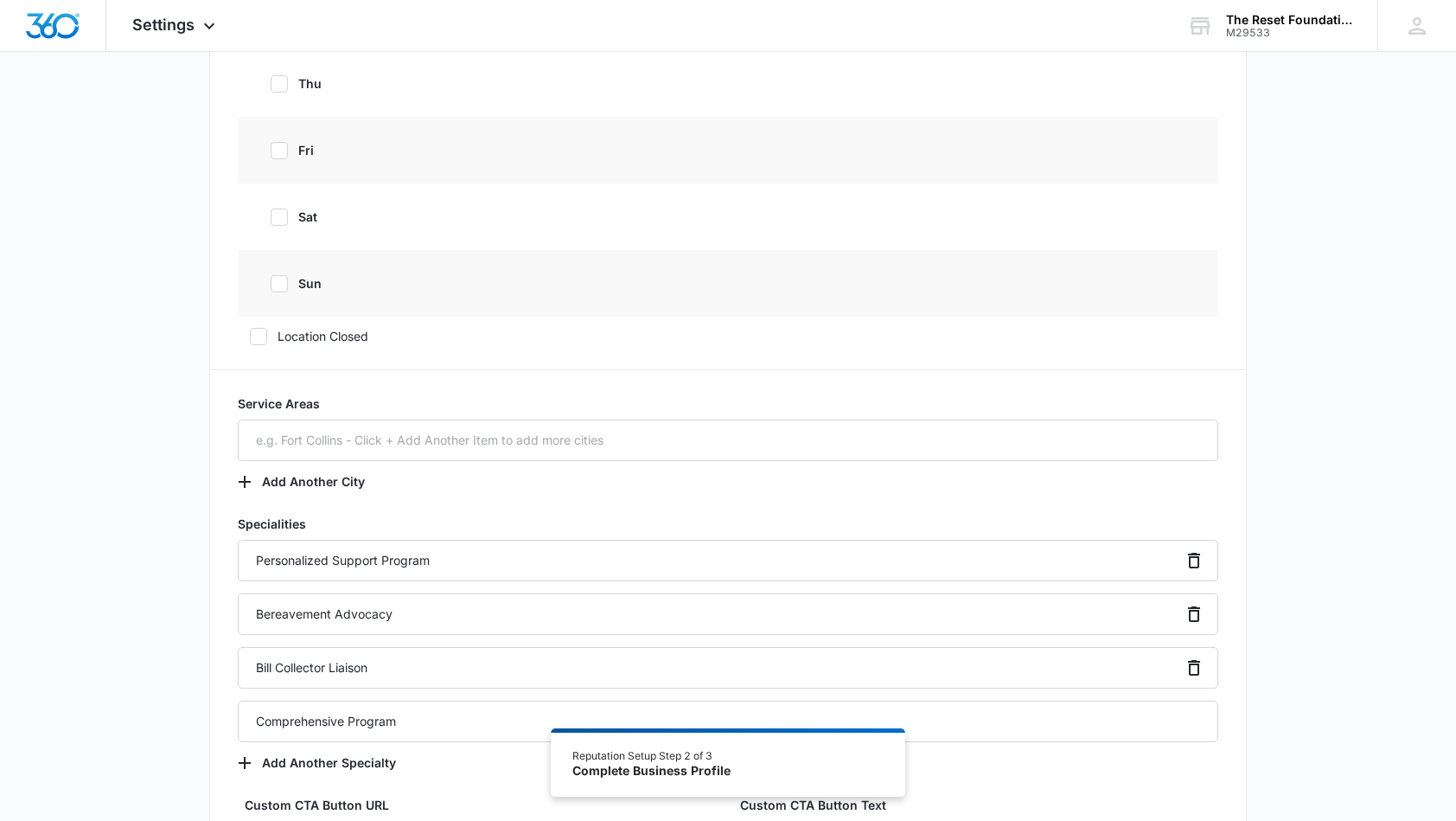
scroll to position [1249, 0]
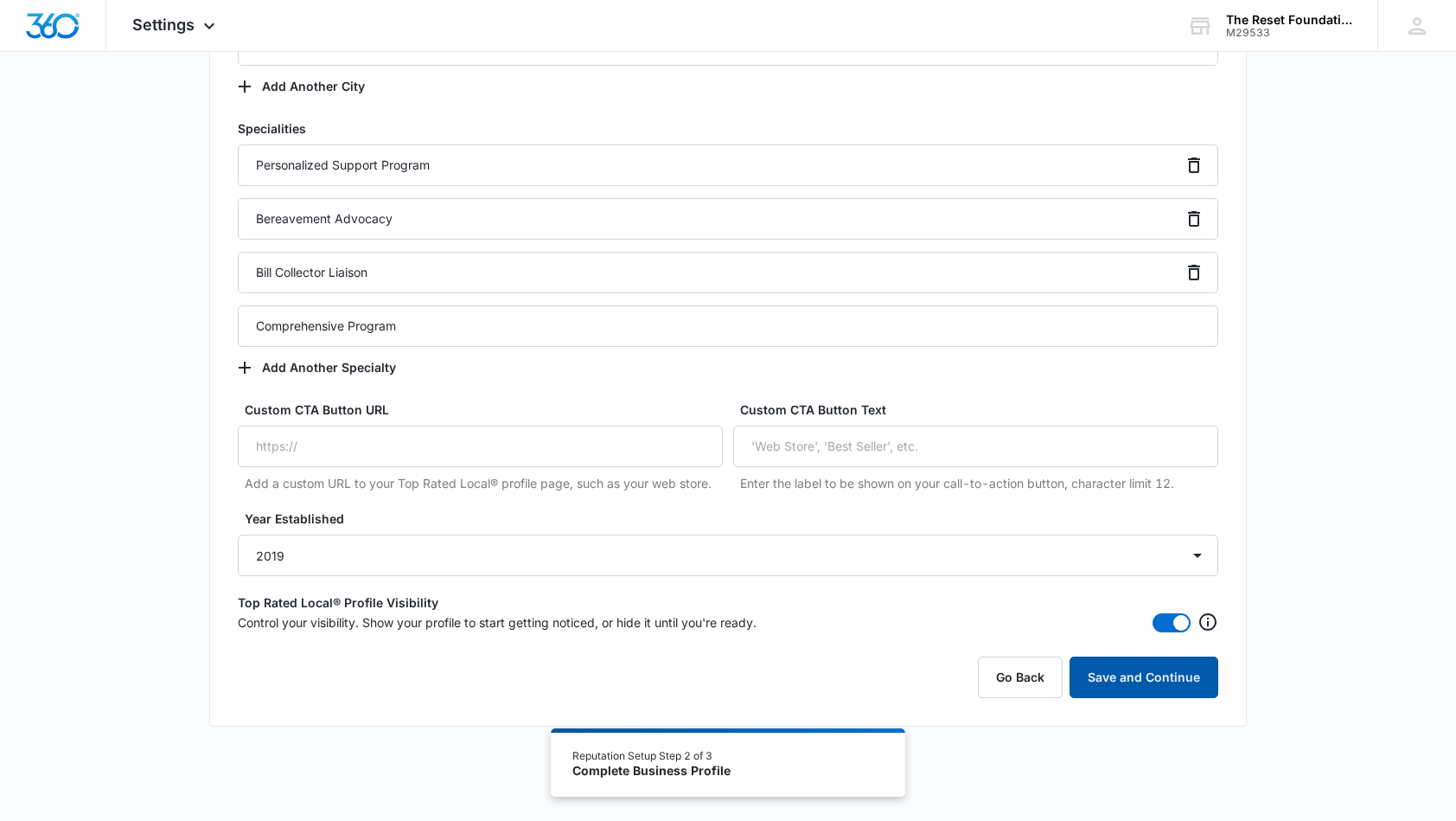
type textarea "The Reset Foundation The Reset Foundation is dedicated to creating time for hea…"
click at [1177, 677] on button "Save and Continue" at bounding box center [1144, 677] width 149 height 41
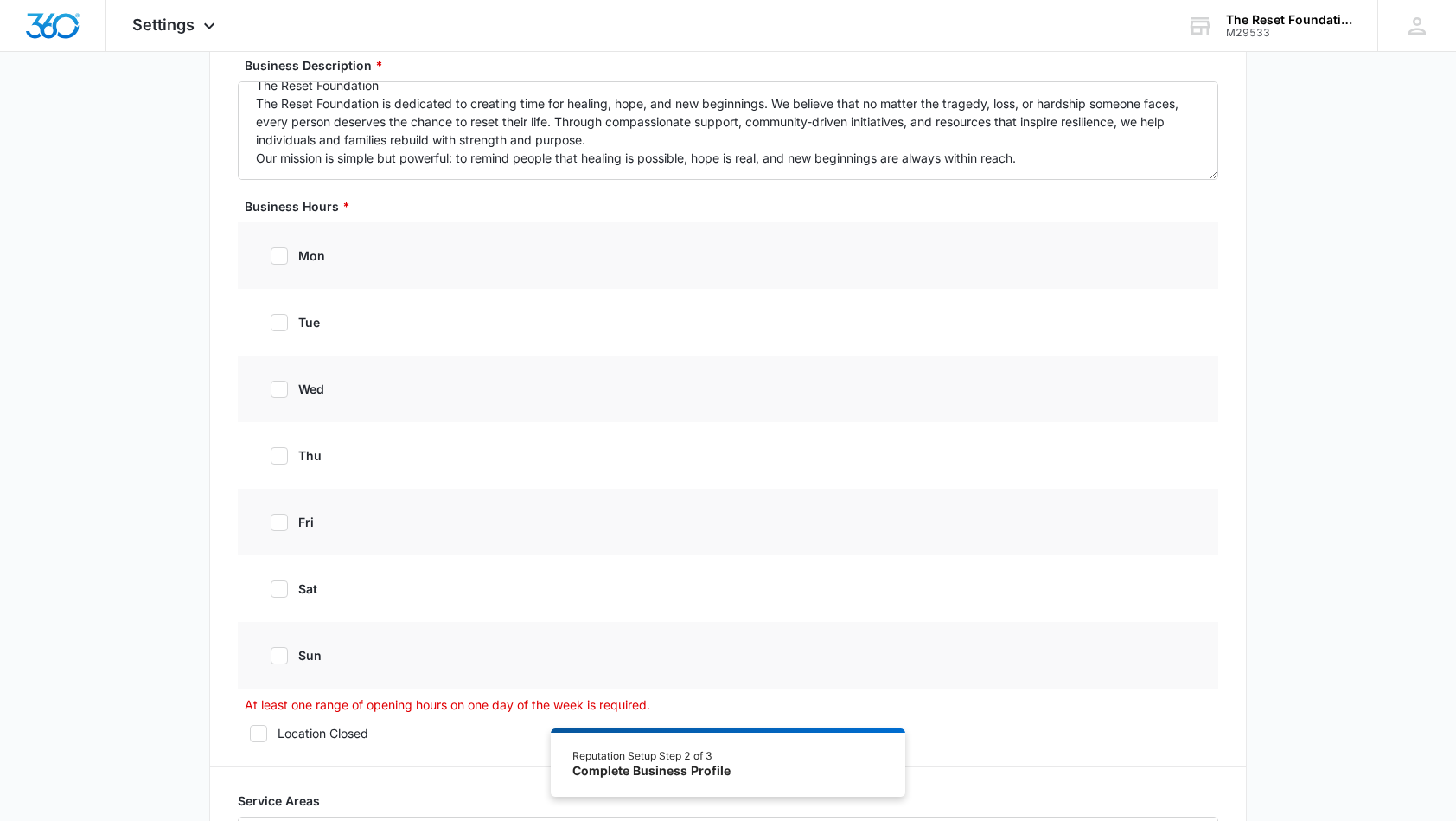
scroll to position [552, 0]
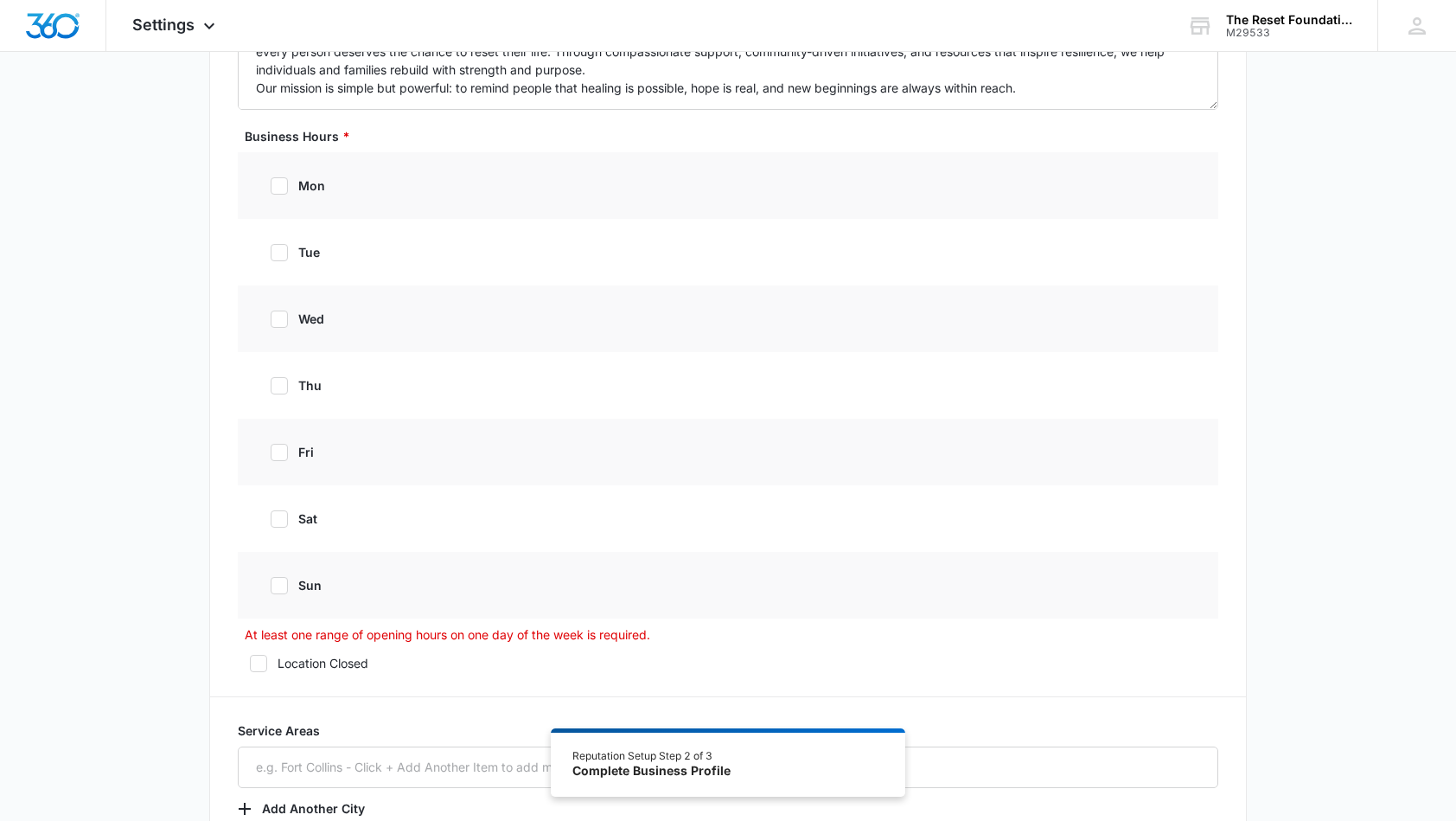
click at [277, 187] on icon at bounding box center [279, 185] width 11 height 8
click at [270, 187] on input "mon" at bounding box center [265, 185] width 12 height 12
checkbox input "true"
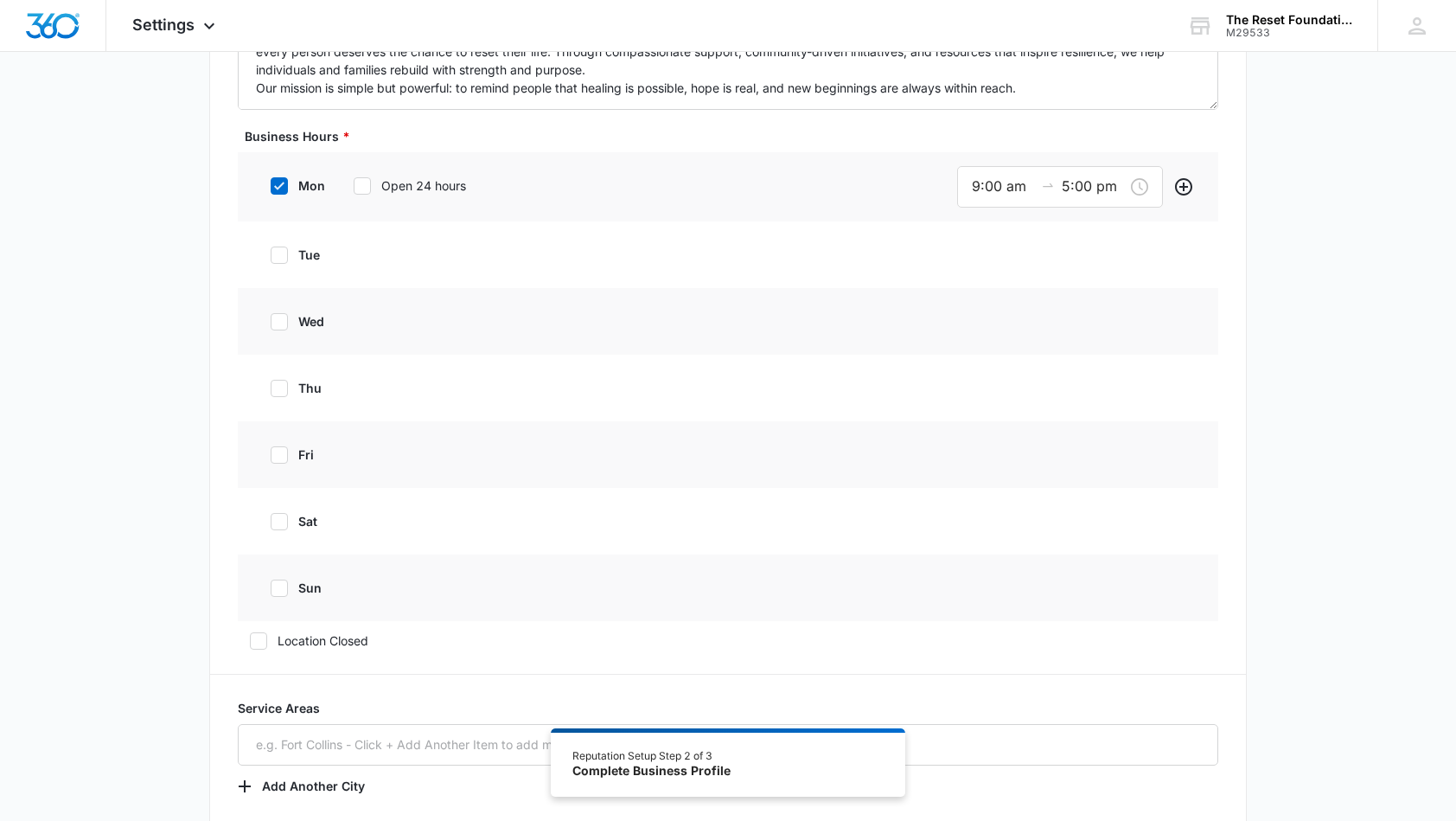
click at [285, 249] on icon at bounding box center [279, 255] width 15 height 15
click at [270, 249] on input "tue" at bounding box center [265, 255] width 12 height 12
checkbox input "true"
type input "9:00 am"
type input "5:00 pm"
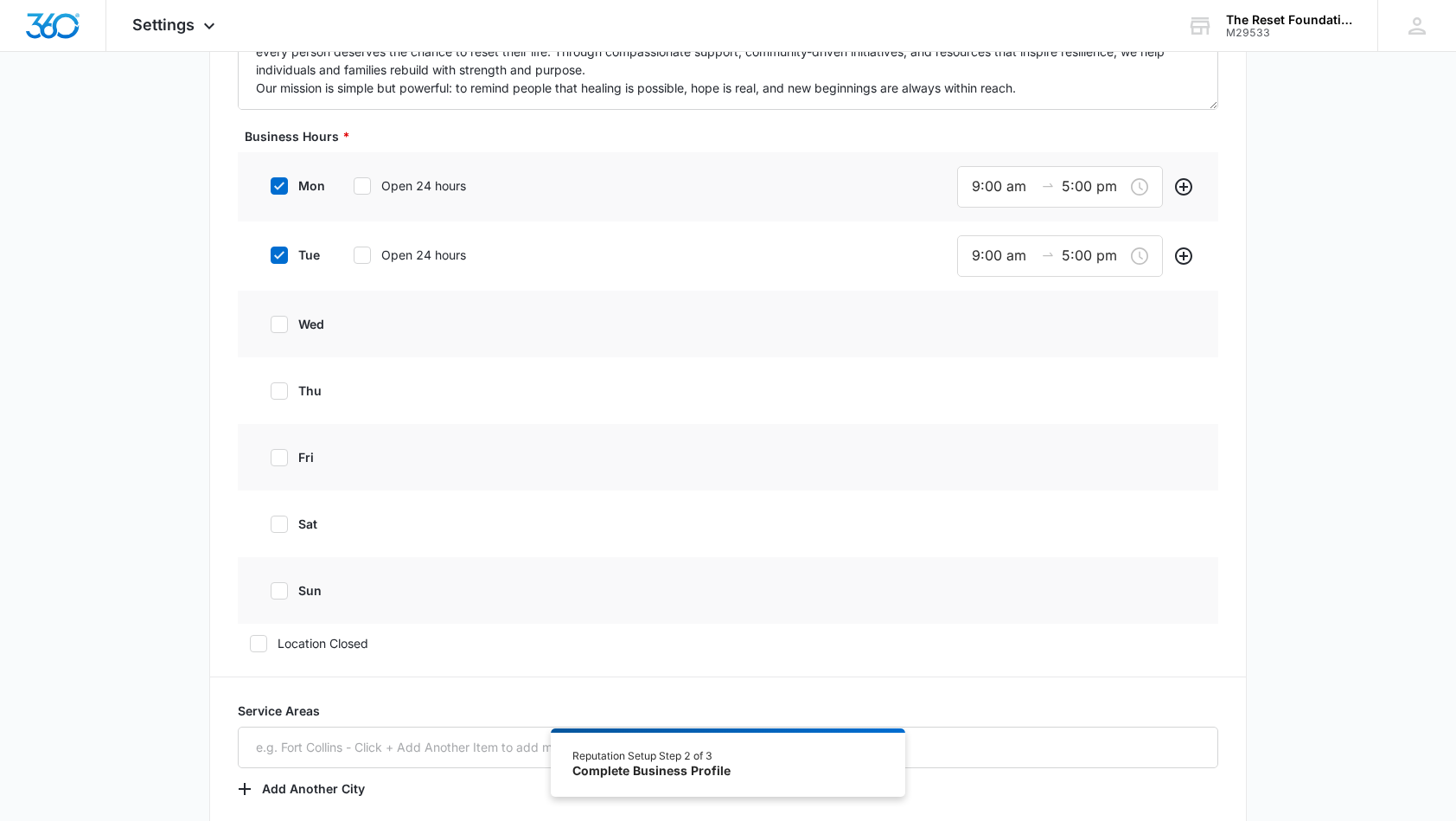
click at [287, 327] on icon at bounding box center [279, 324] width 15 height 15
click at [270, 327] on input "wed" at bounding box center [265, 324] width 12 height 12
checkbox input "true"
click at [287, 394] on icon at bounding box center [279, 394] width 15 height 15
click at [270, 394] on input "thu" at bounding box center [265, 393] width 12 height 12
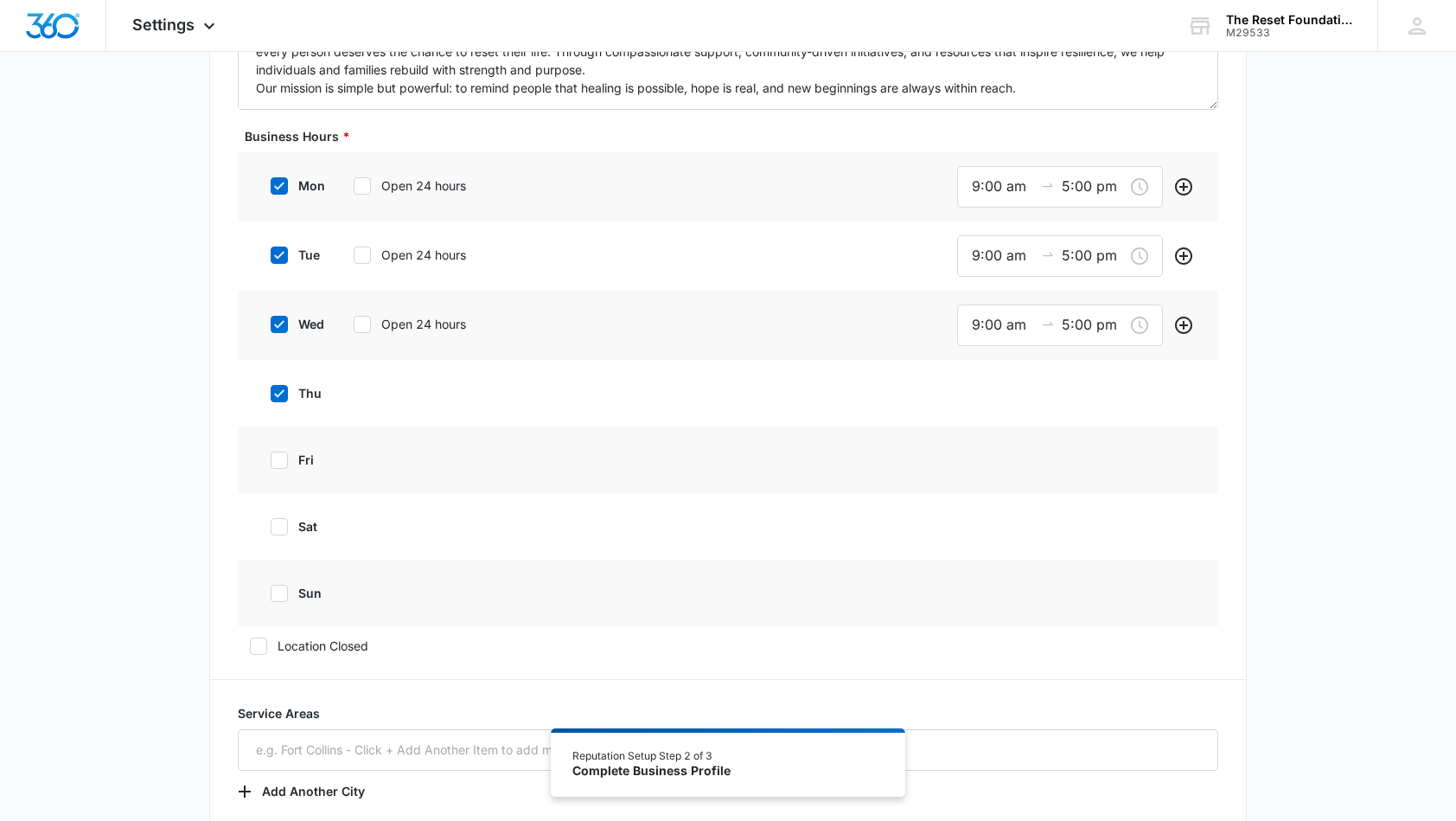
checkbox input "true"
drag, startPoint x: 280, startPoint y: 462, endPoint x: 283, endPoint y: 470, distance: 8.5
click at [280, 462] on icon at bounding box center [279, 463] width 11 height 8
click at [270, 462] on input "fri" at bounding box center [265, 463] width 12 height 12
checkbox input "true"
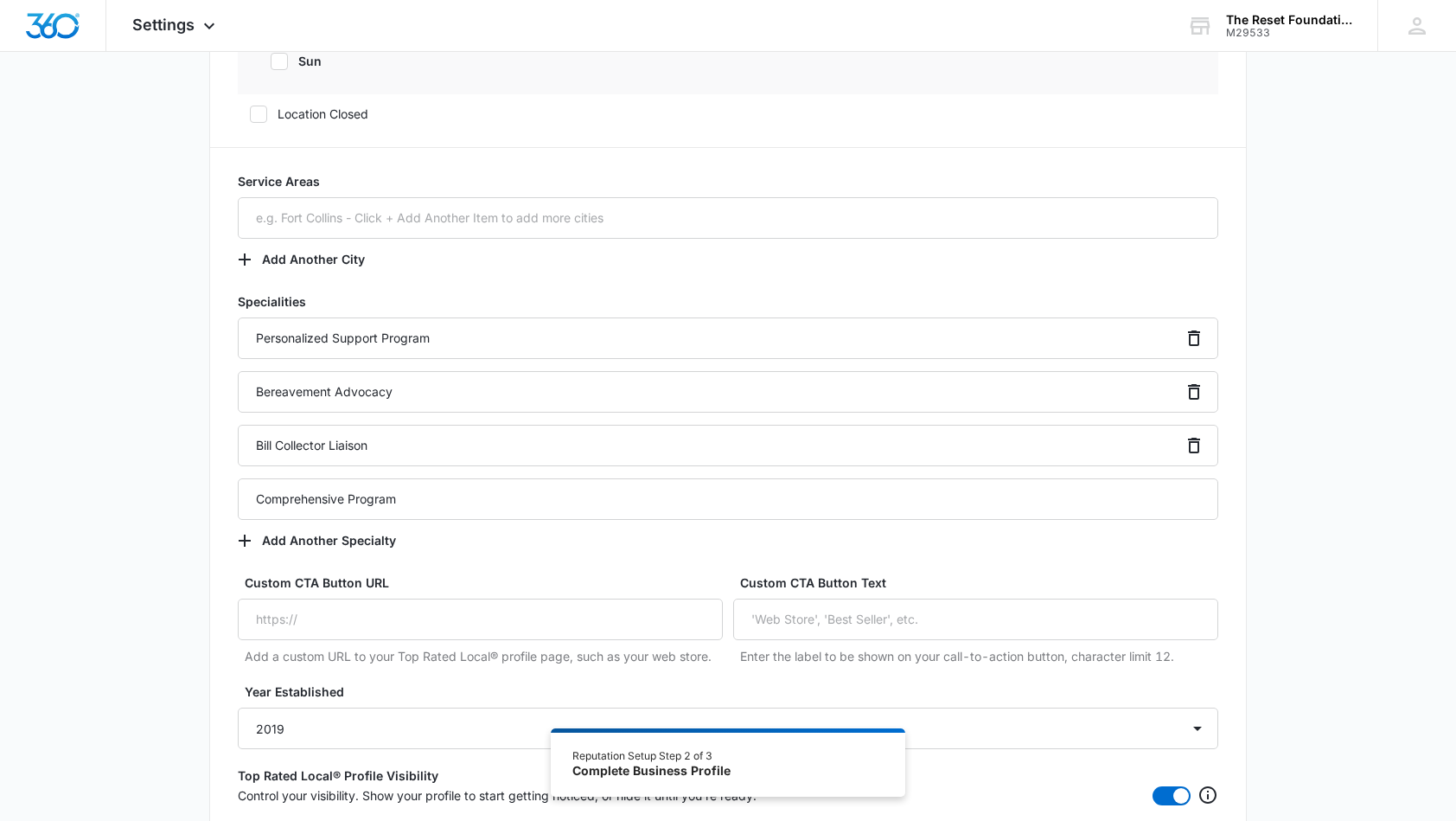
scroll to position [1263, 0]
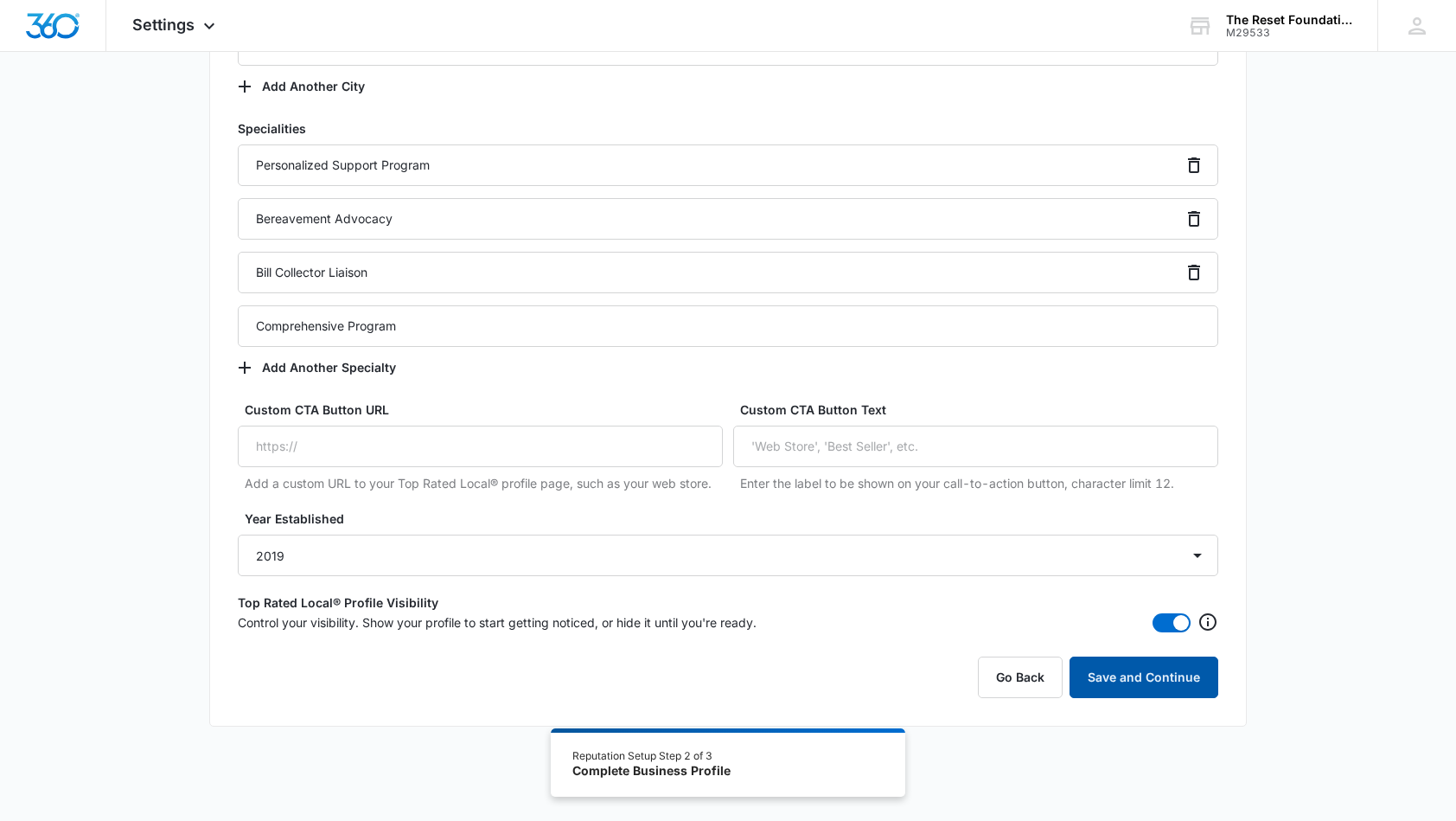
click at [1113, 672] on button "Save and Continue" at bounding box center [1144, 677] width 149 height 41
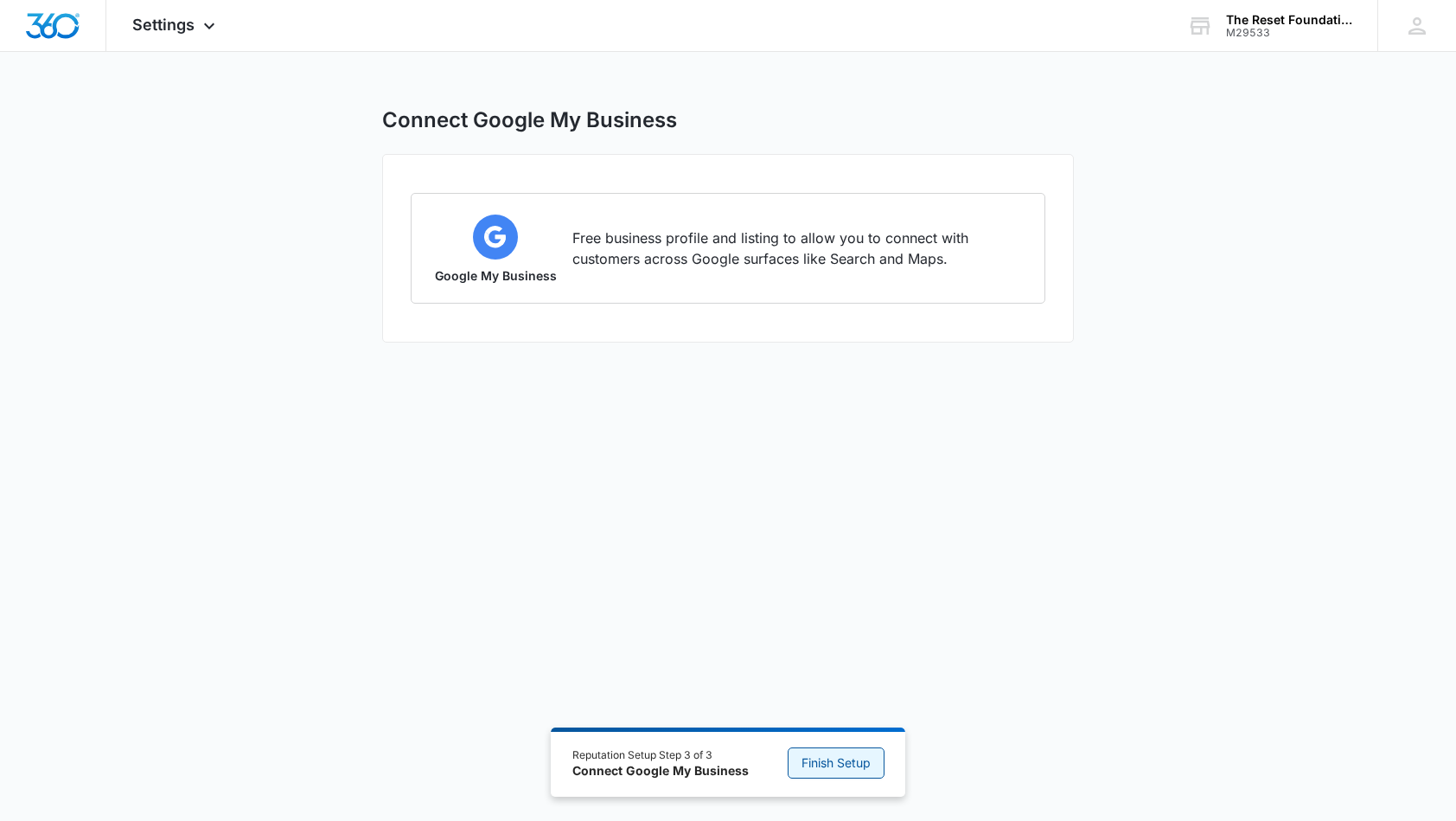
click at [842, 772] on span "Finish Setup" at bounding box center [836, 763] width 69 height 19
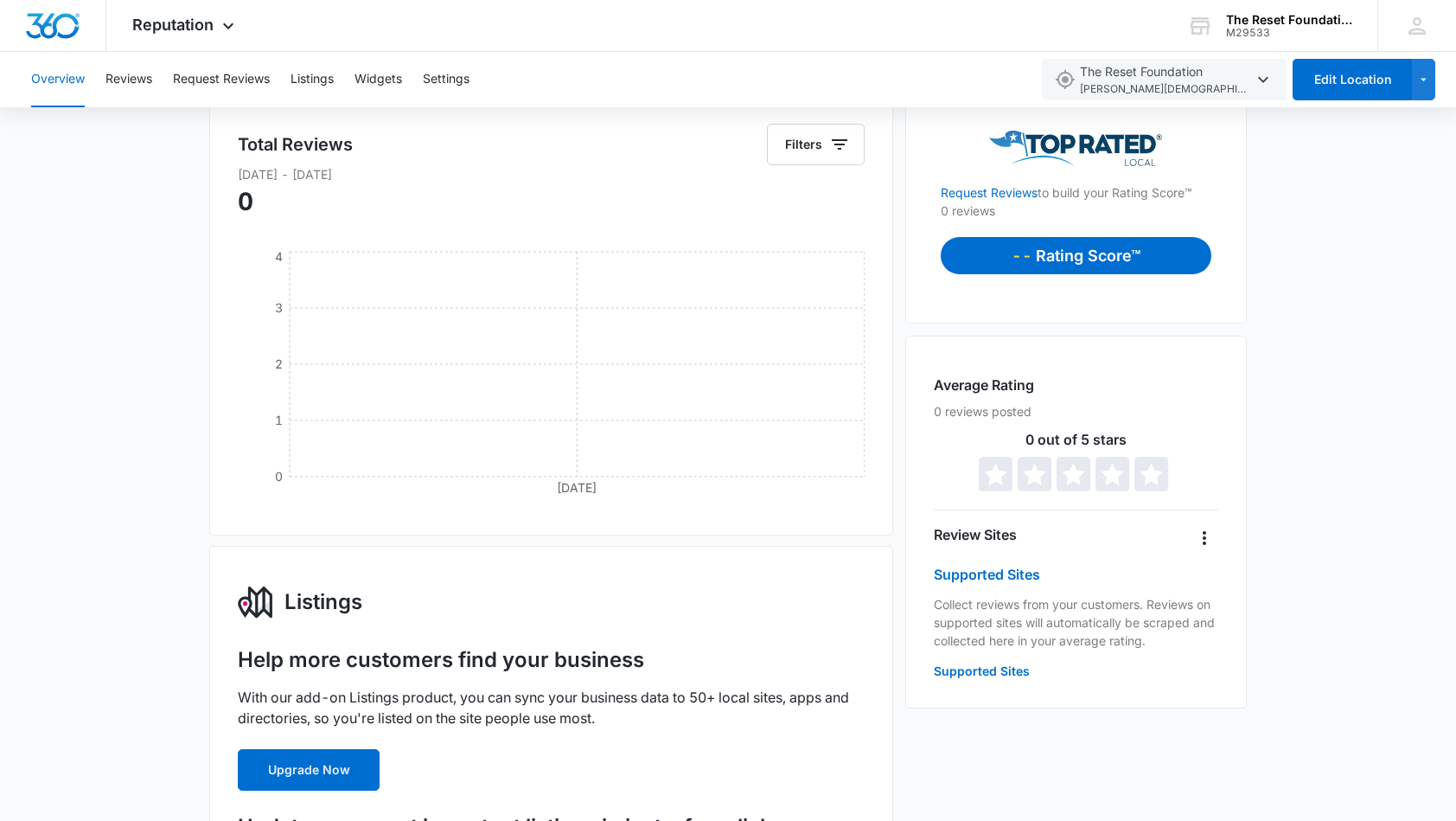
scroll to position [252, 0]
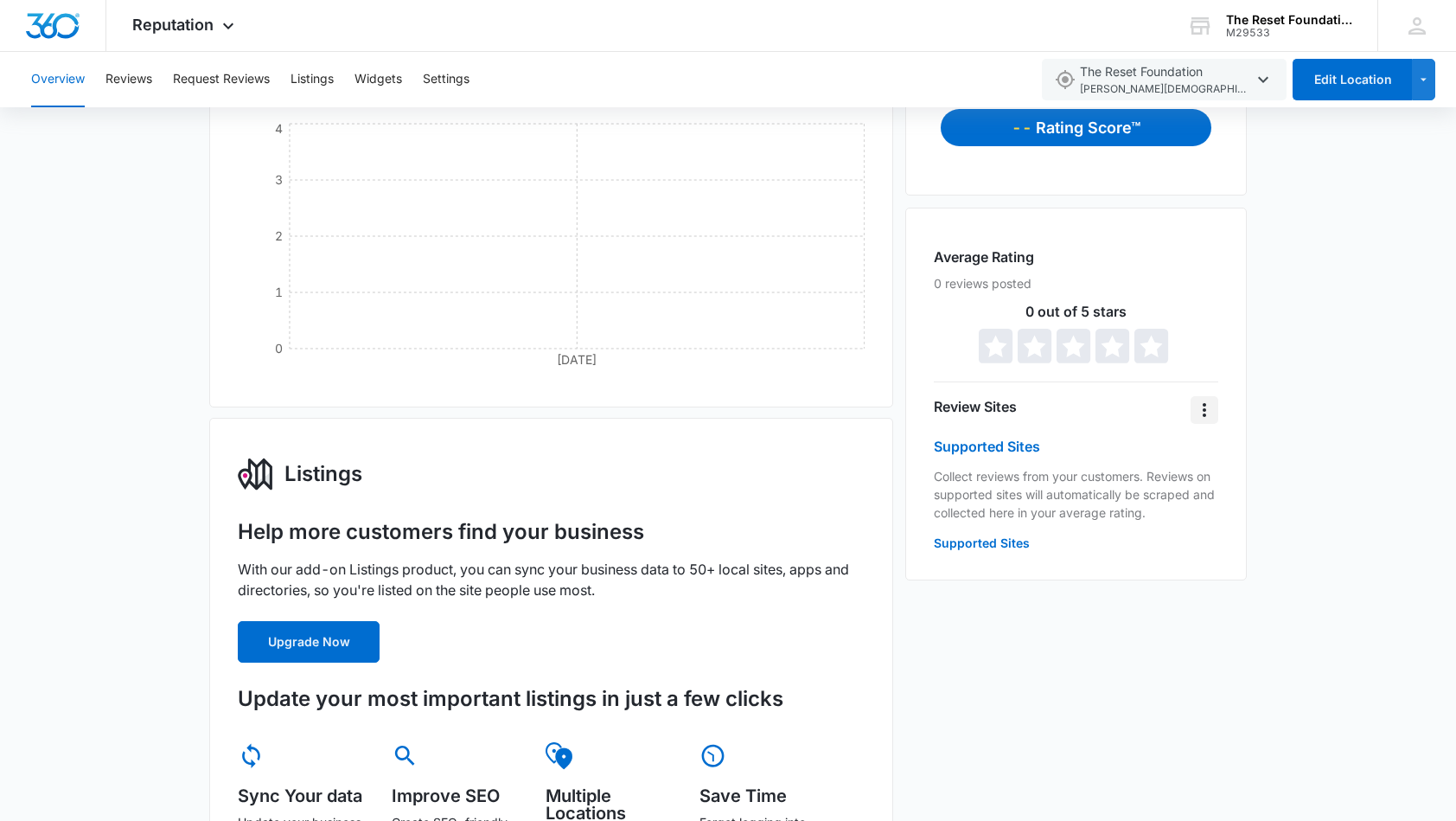
click at [1204, 417] on icon "Overflow Menu" at bounding box center [1205, 410] width 21 height 21
click at [1422, 84] on icon "button" at bounding box center [1423, 79] width 14 height 21
click at [1423, 84] on icon "button" at bounding box center [1423, 79] width 14 height 21
click at [452, 85] on button "Settings" at bounding box center [445, 79] width 47 height 55
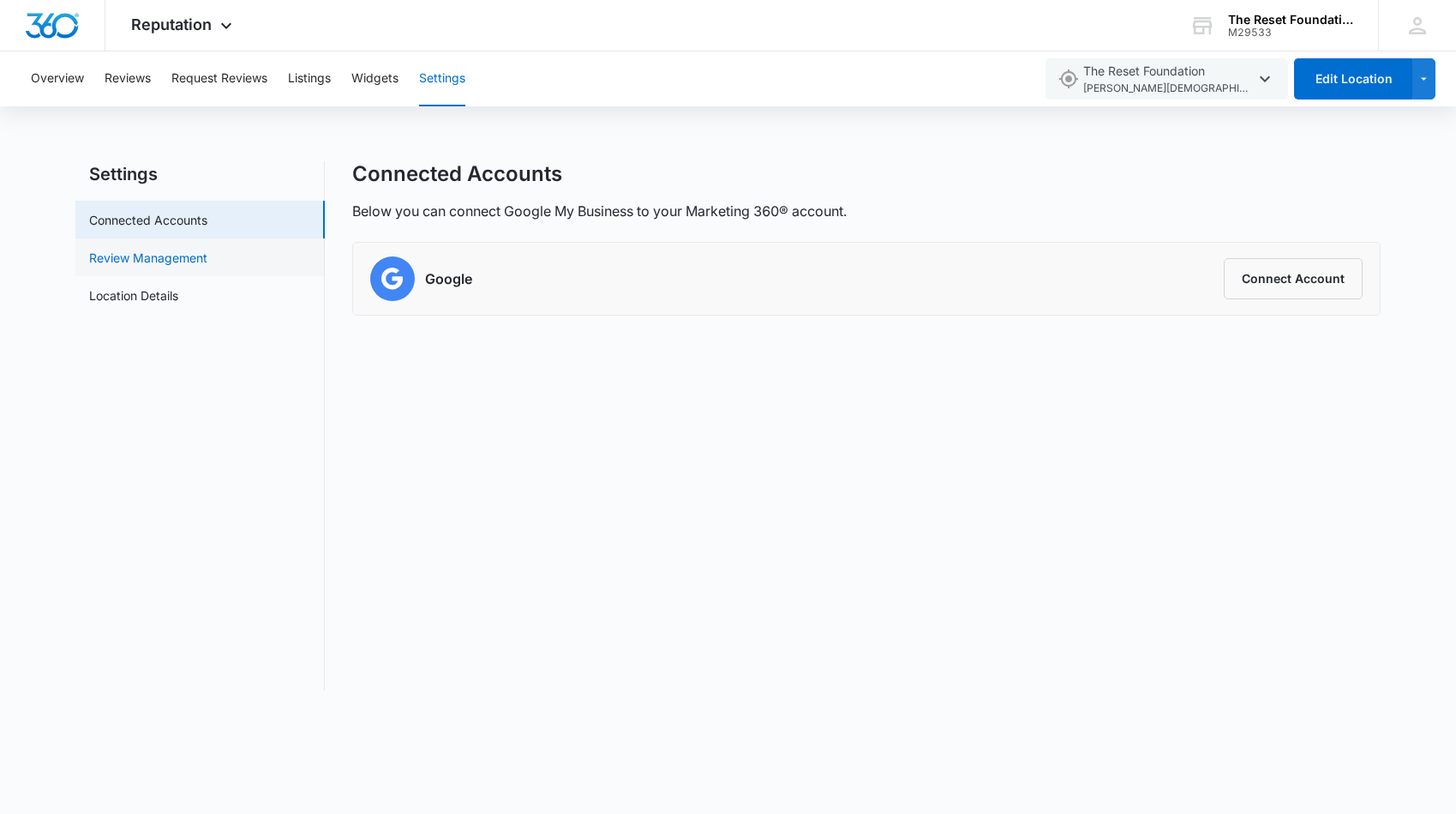
click at [193, 266] on link "Review Management" at bounding box center [148, 257] width 118 height 18
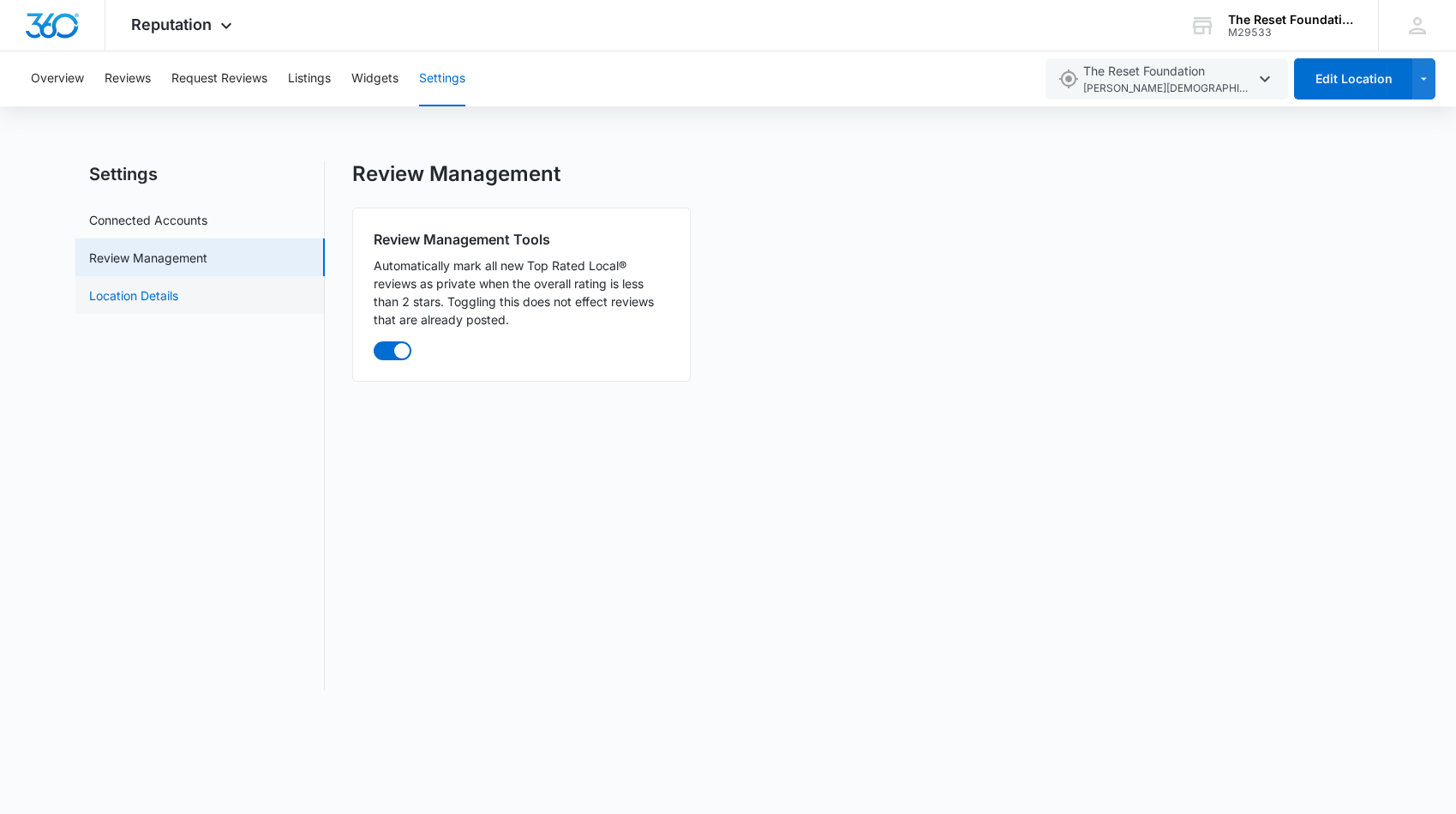
click at [174, 297] on link "Location Details" at bounding box center [134, 295] width 89 height 18
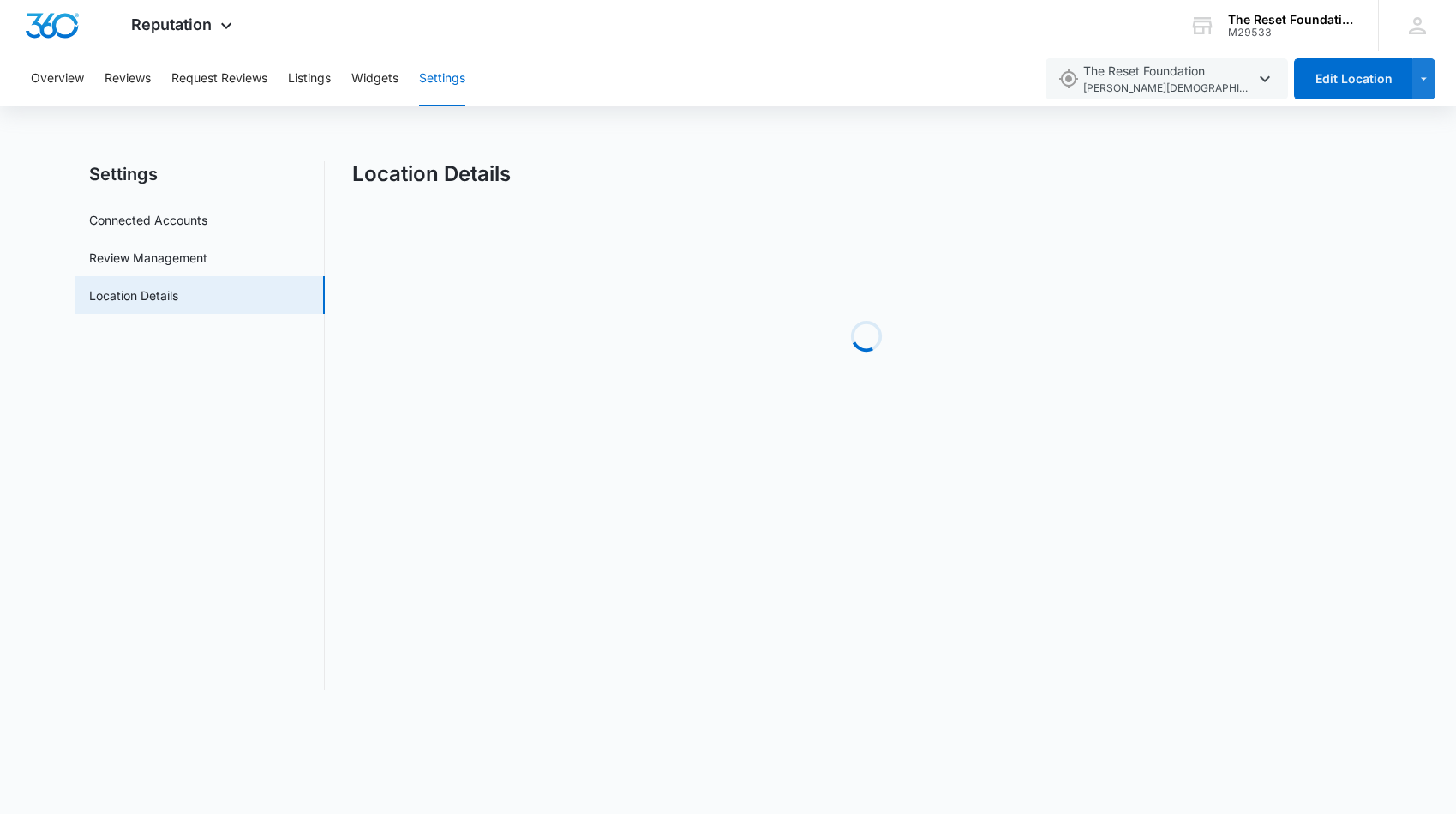
select select "Florida"
select select "2019"
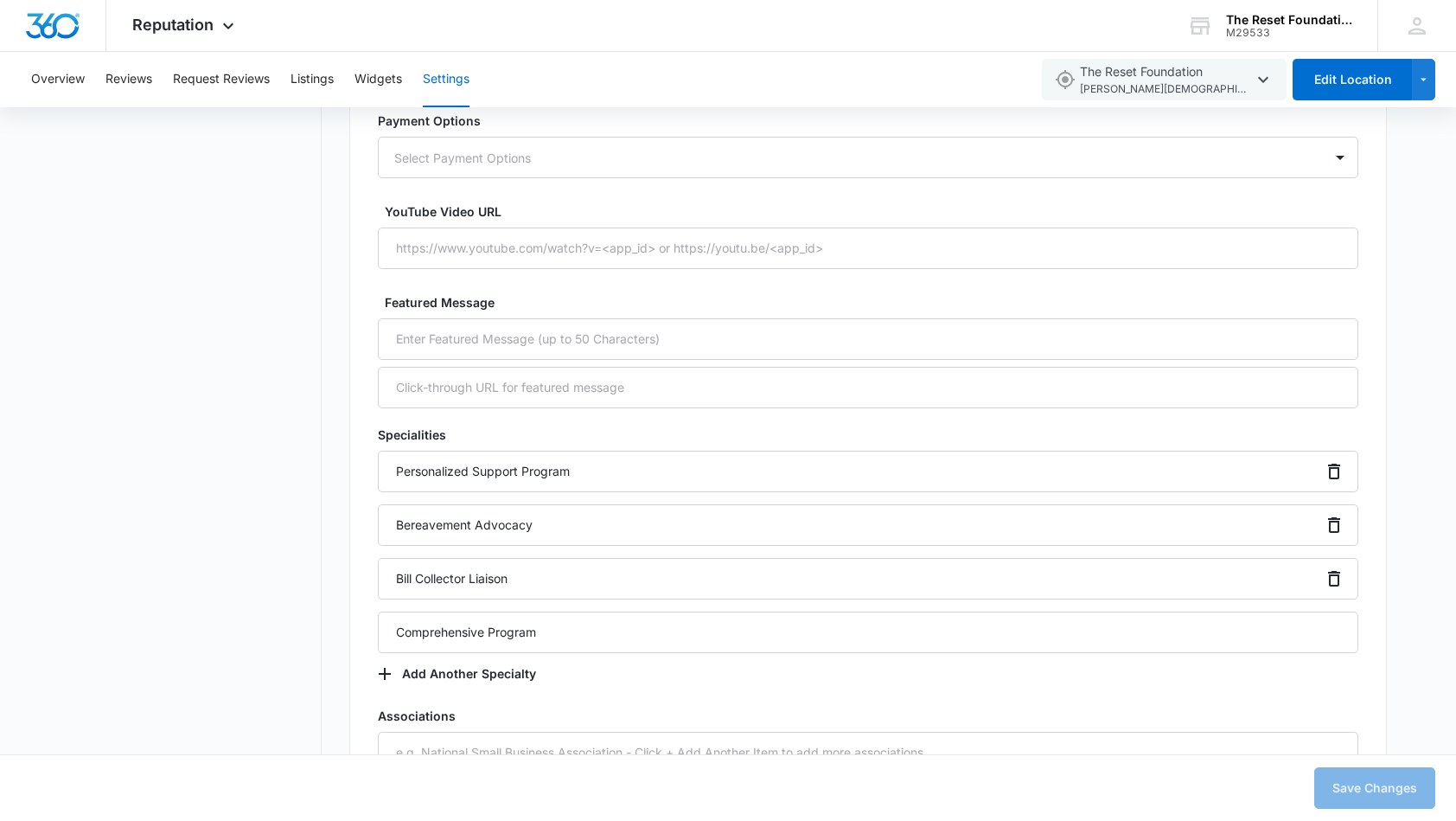
scroll to position [2484, 0]
